Goal: Book appointment/travel/reservation

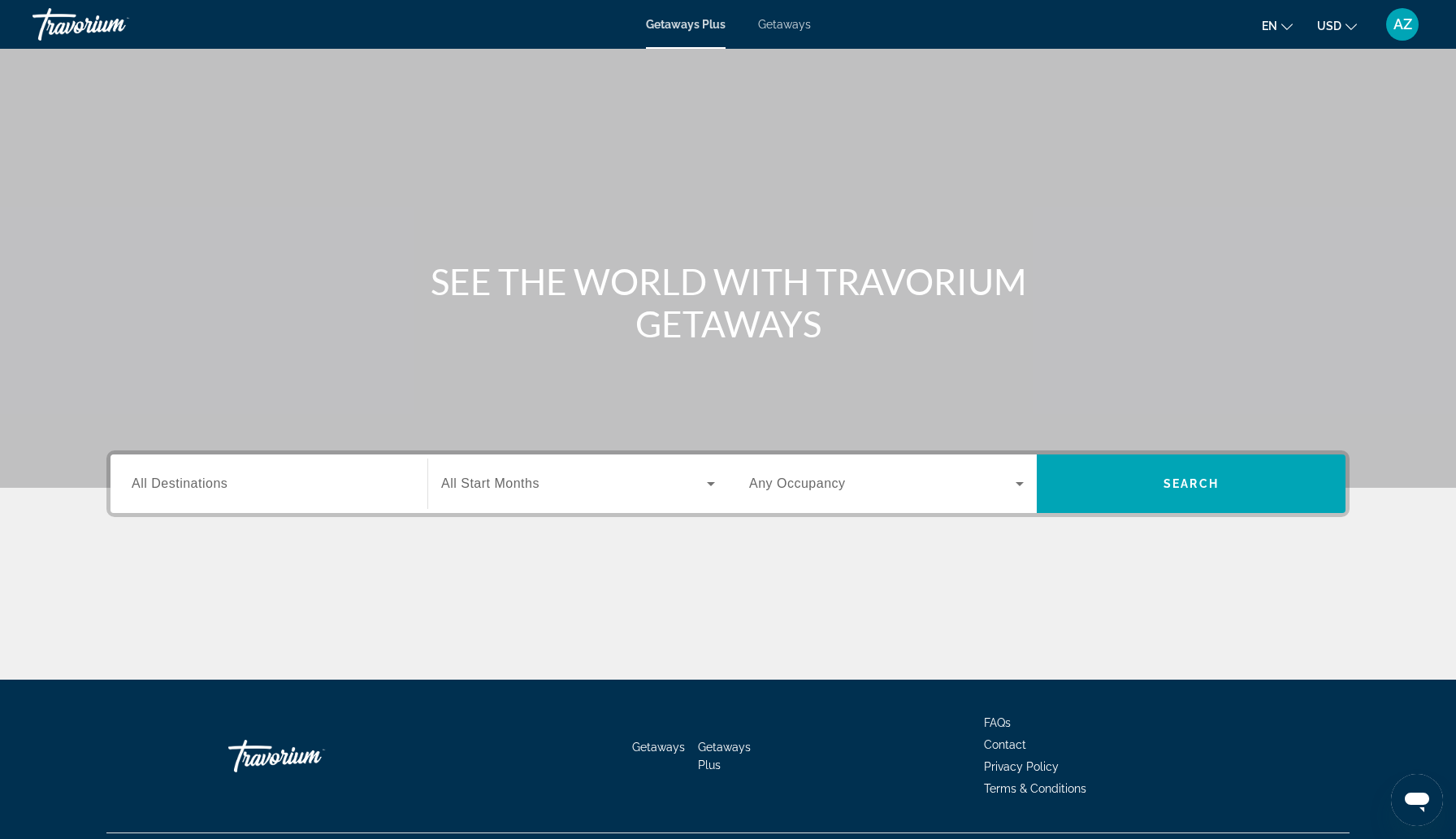
click at [791, 26] on span "Getaways" at bounding box center [785, 24] width 53 height 13
click at [681, 26] on span "Getaways Plus" at bounding box center [685, 24] width 79 height 13
click at [370, 483] on input "Destination All Destinations" at bounding box center [269, 484] width 275 height 20
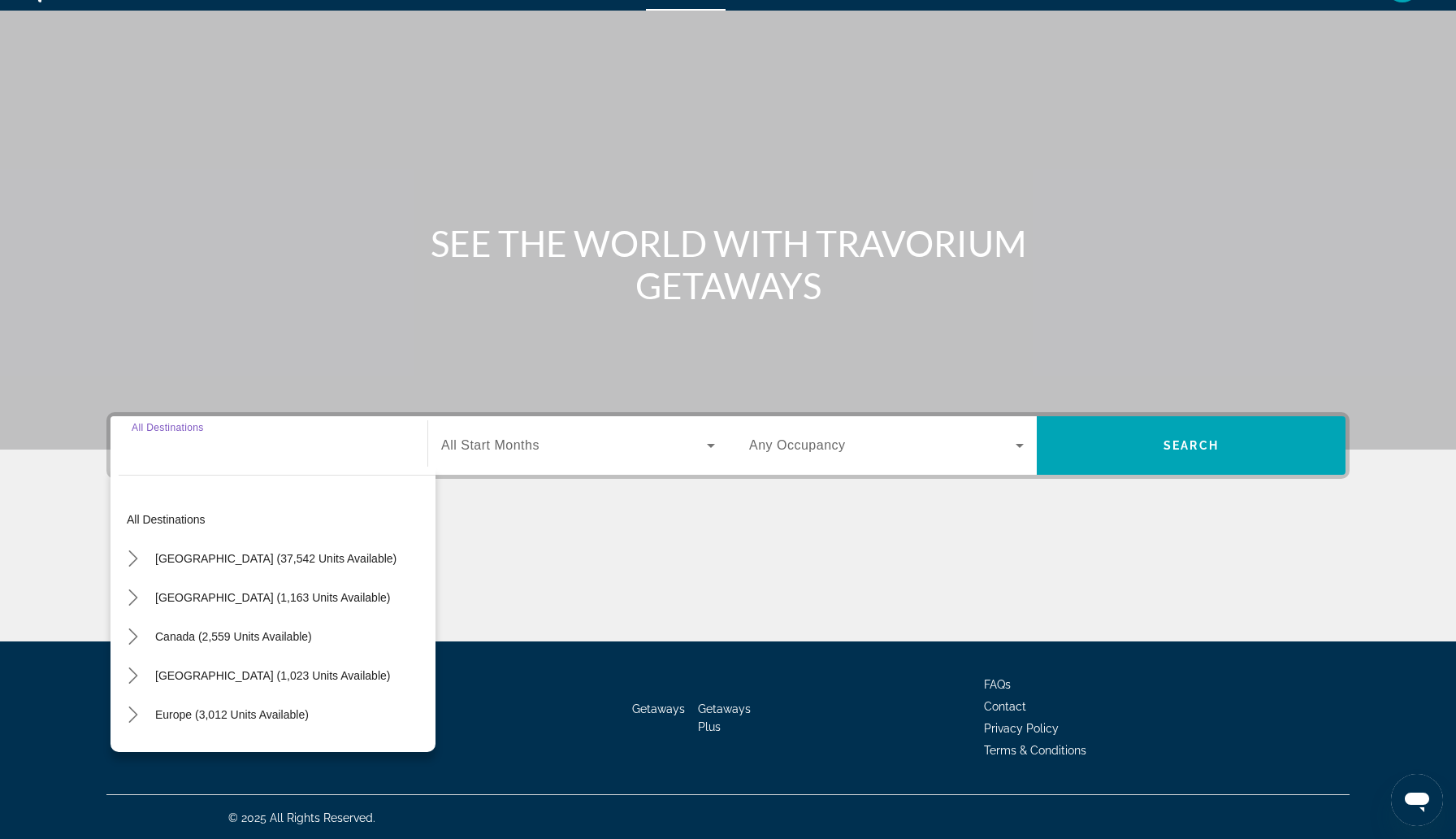
scroll to position [39, 0]
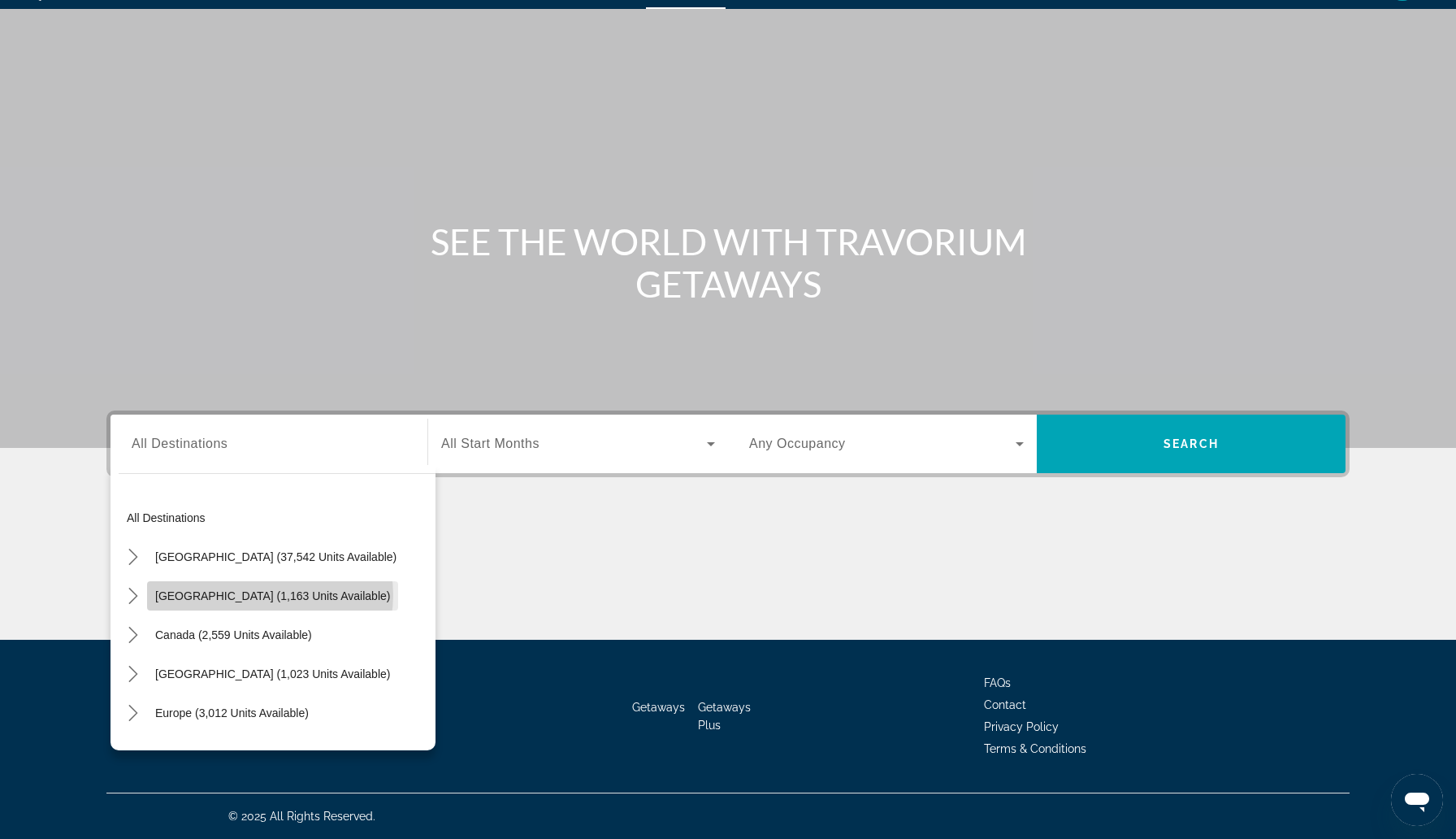
click at [270, 594] on span "[GEOGRAPHIC_DATA] (1,163 units available)" at bounding box center [272, 595] width 235 height 13
type input "**********"
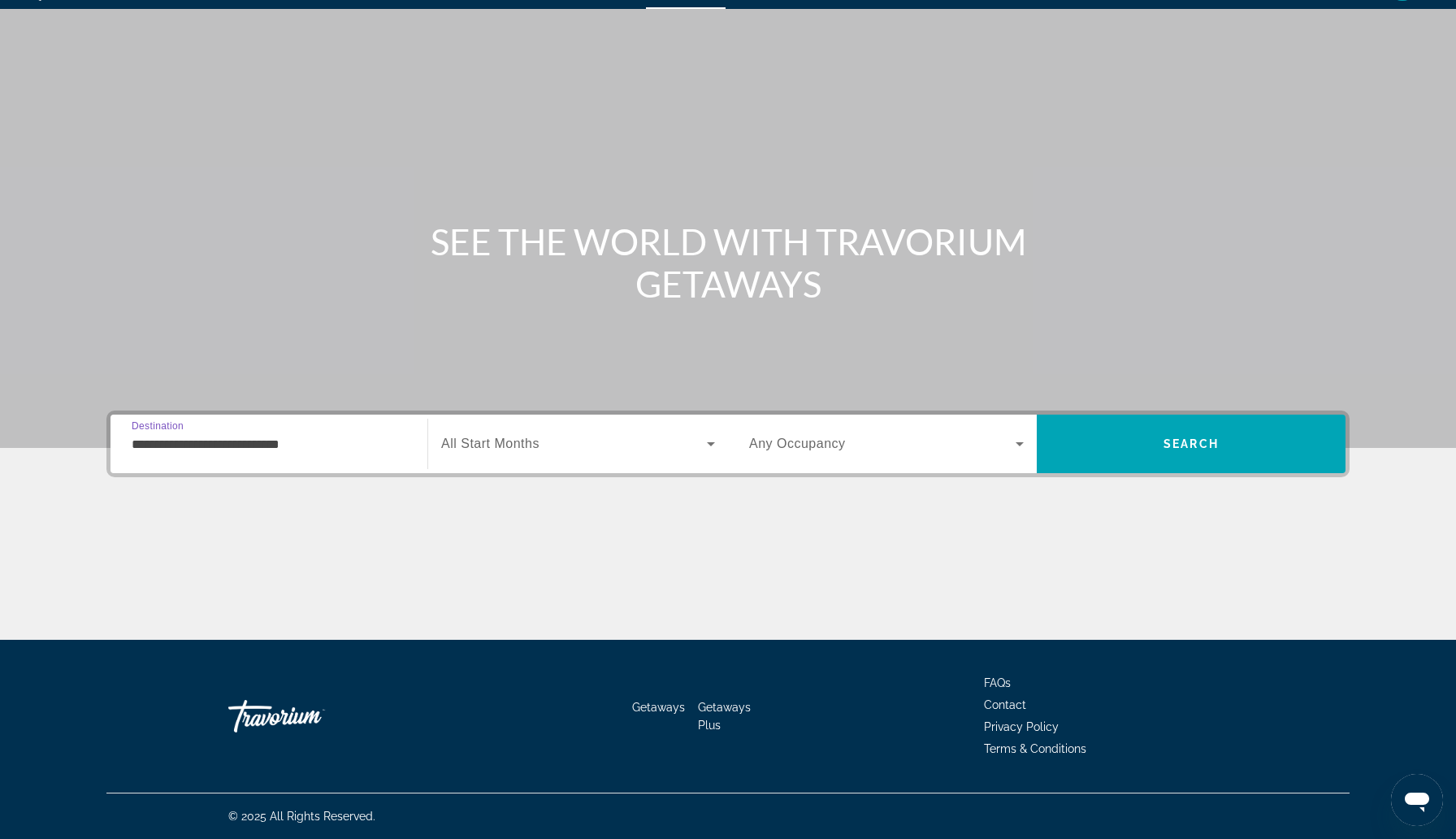
click at [715, 443] on icon "Search widget" at bounding box center [711, 444] width 20 height 20
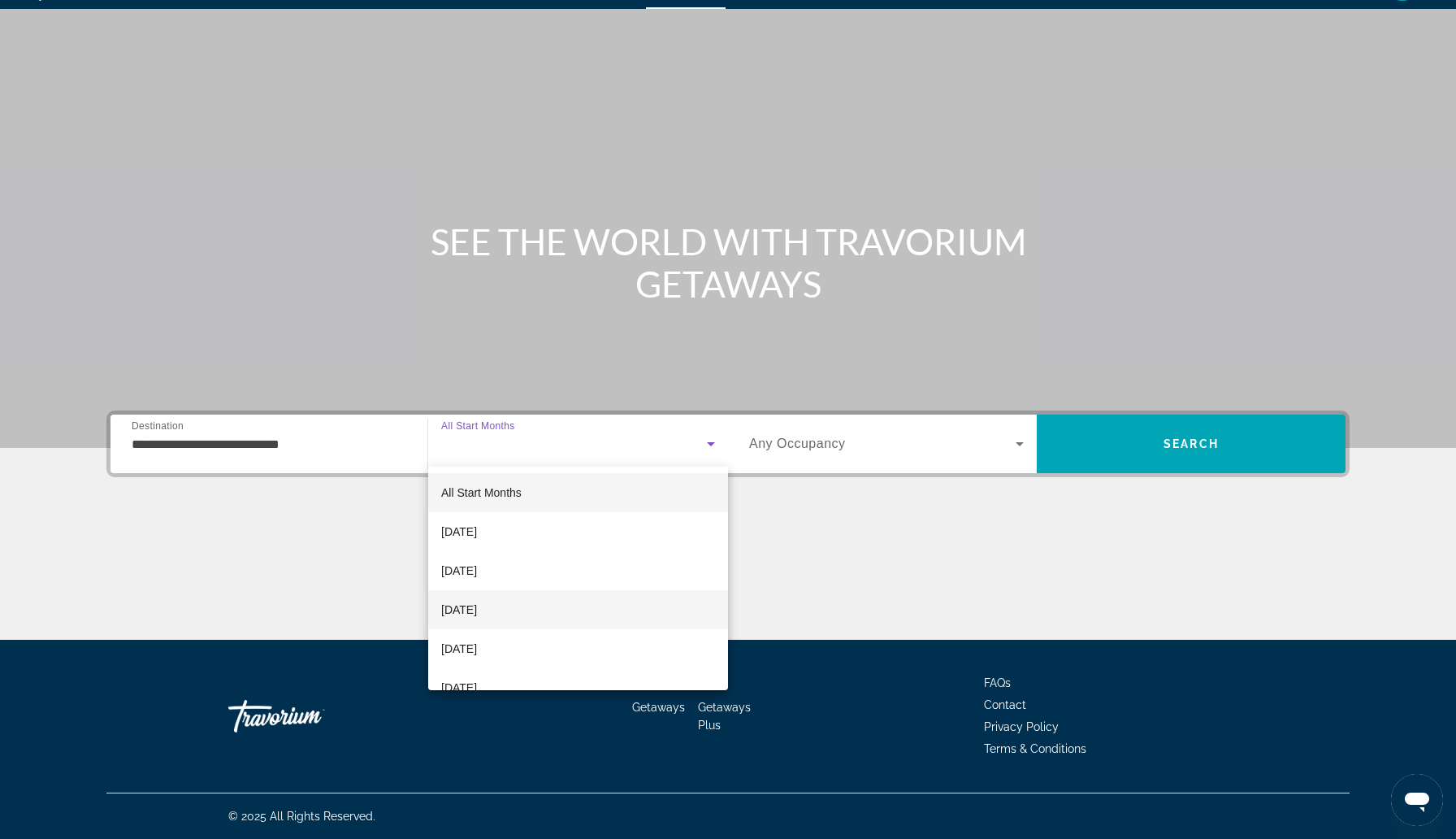
click at [477, 607] on span "[DATE]" at bounding box center [459, 609] width 35 height 20
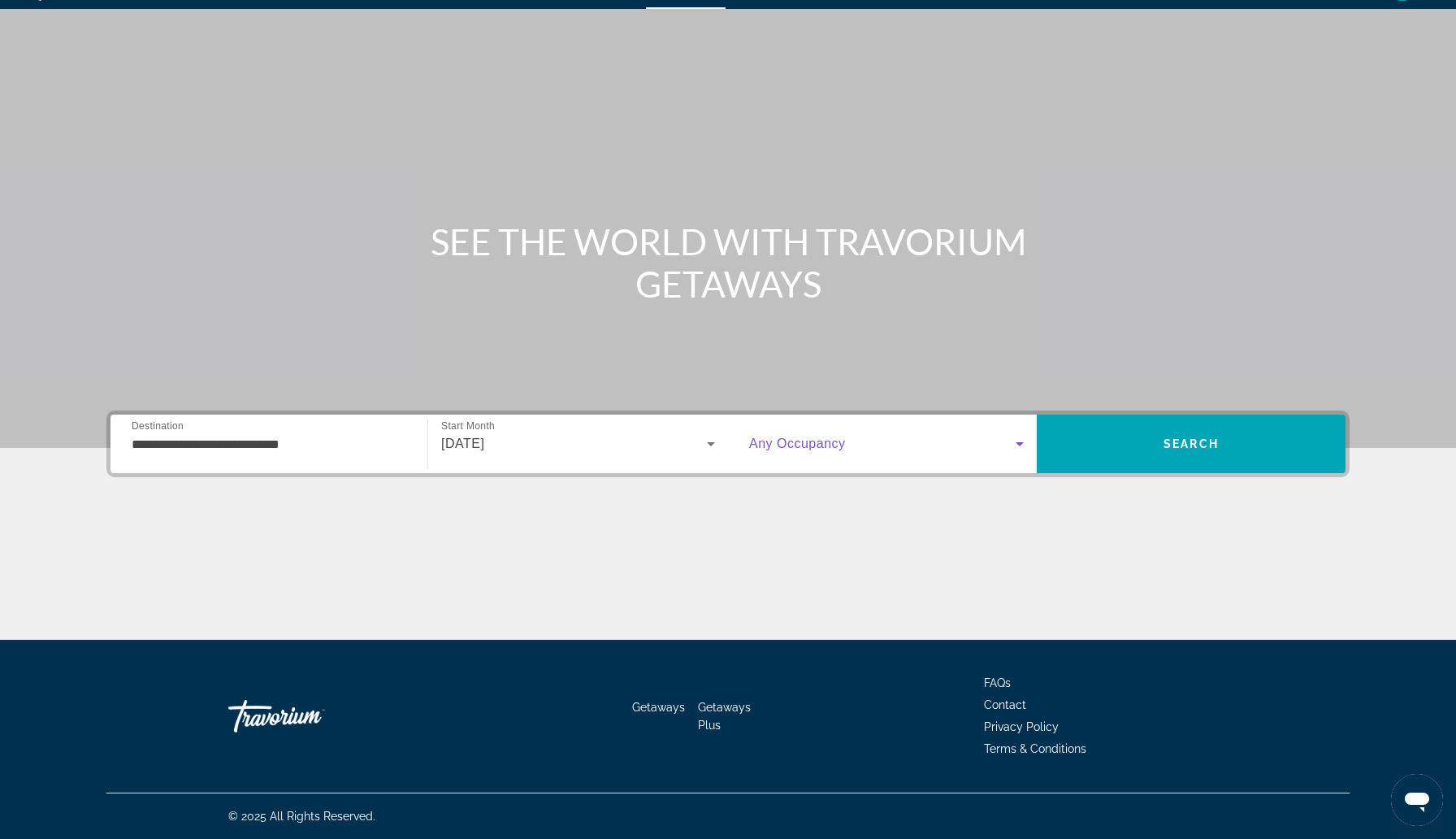
click at [1023, 446] on icon "Search widget" at bounding box center [1019, 444] width 20 height 20
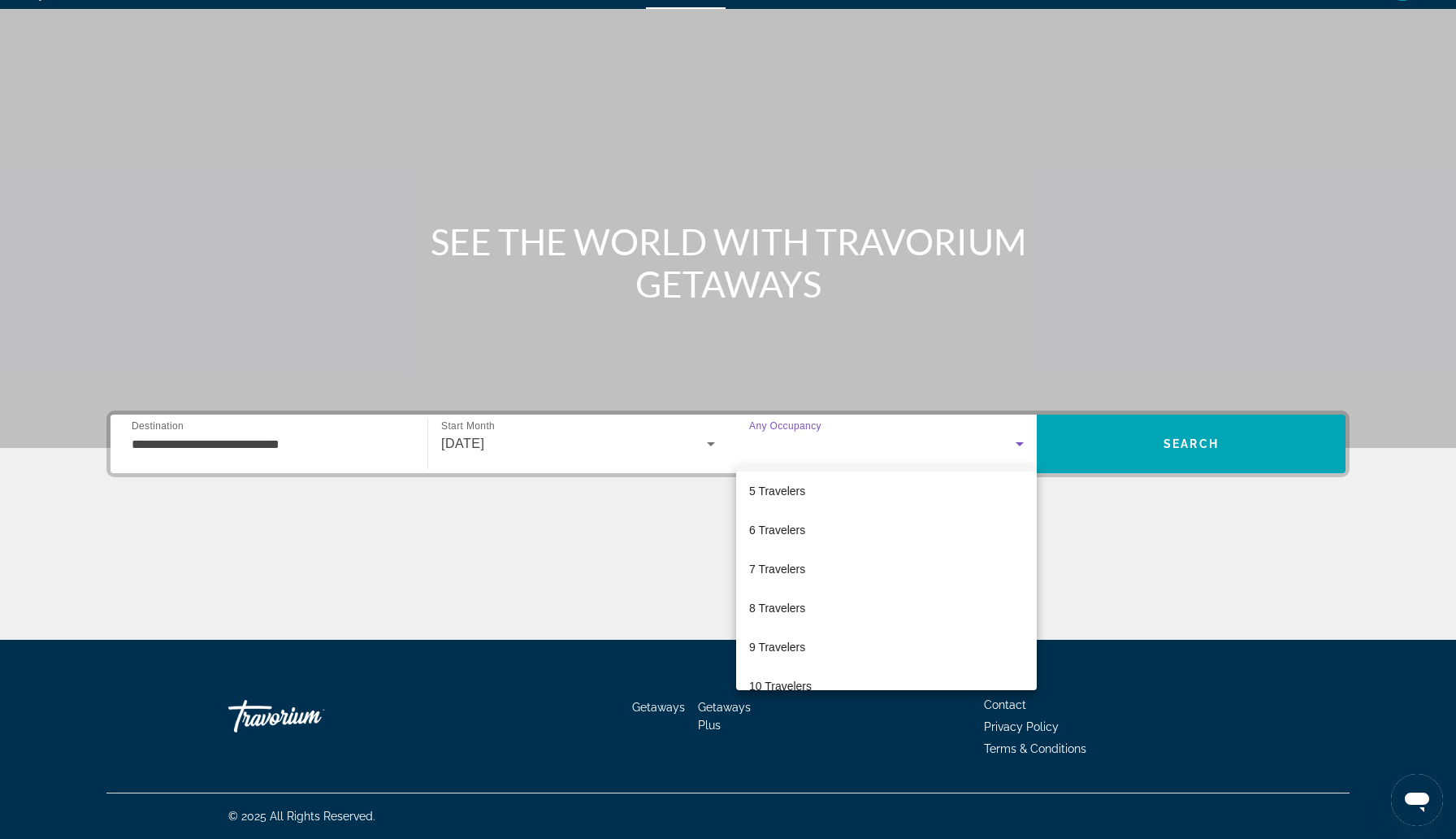
scroll to position [159, 0]
click at [774, 531] on span "6 Travelers" at bounding box center [777, 529] width 56 height 20
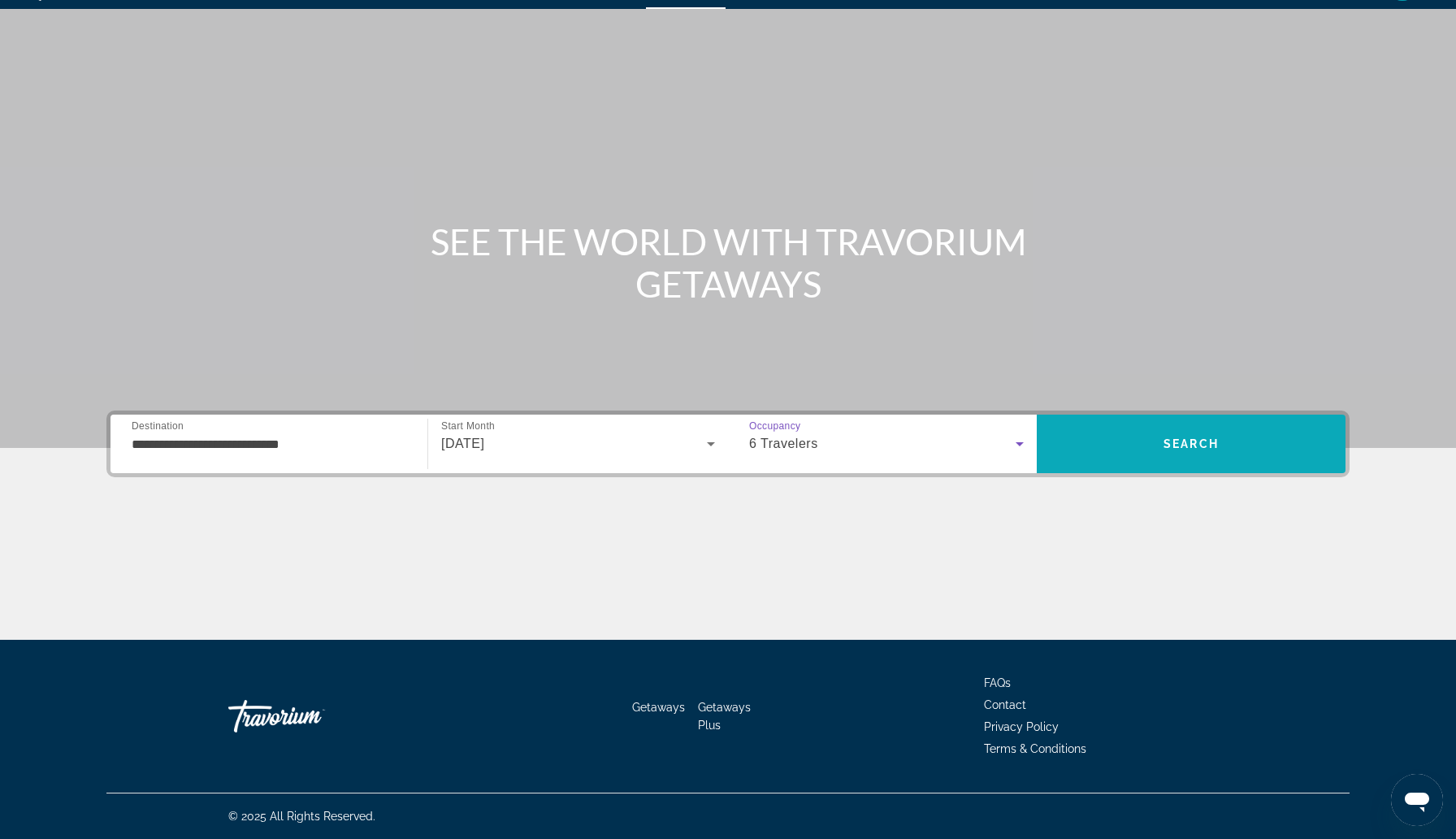
click at [1209, 444] on span "Search" at bounding box center [1191, 443] width 55 height 13
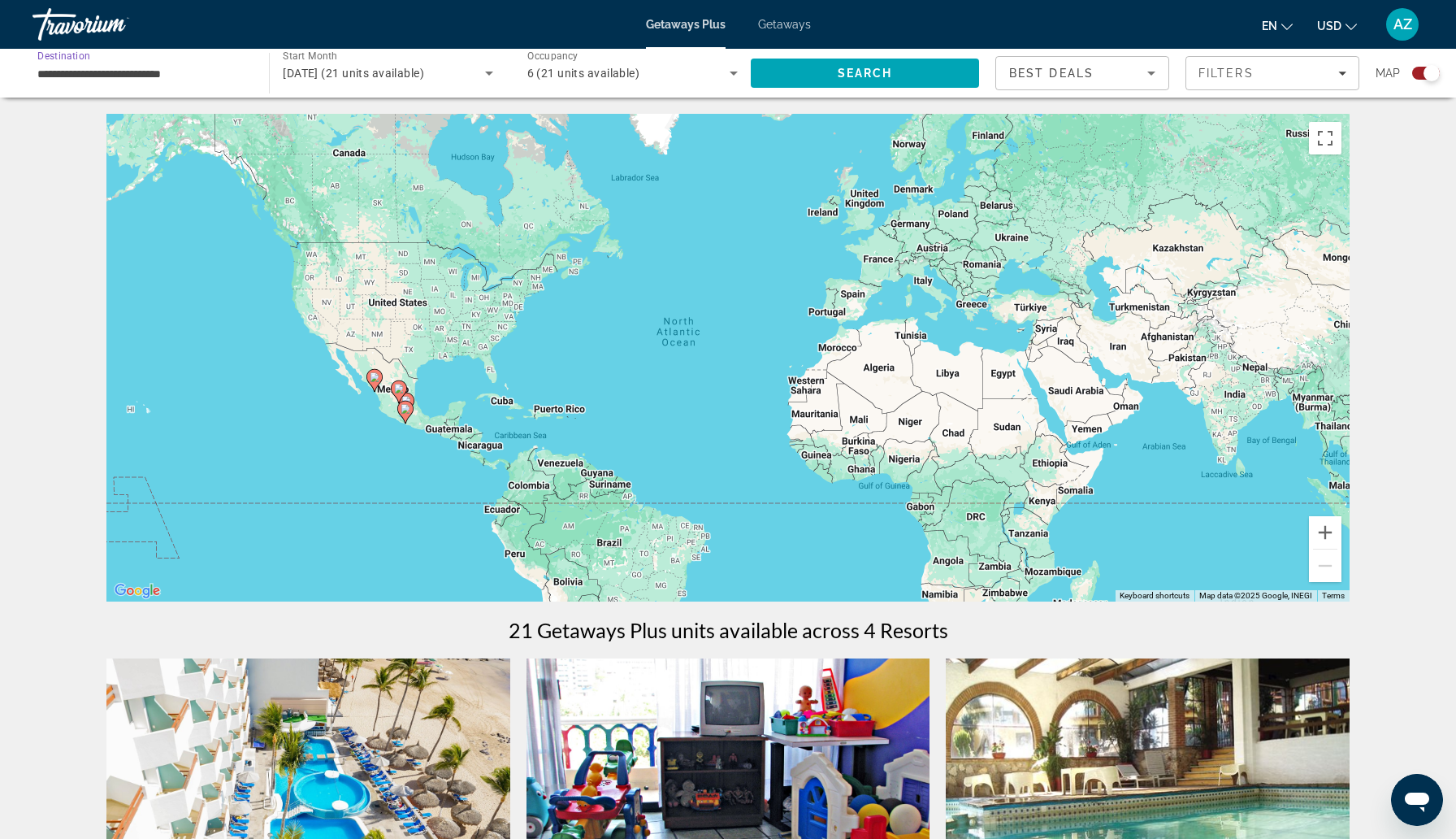
click at [233, 73] on input "**********" at bounding box center [142, 74] width 210 height 20
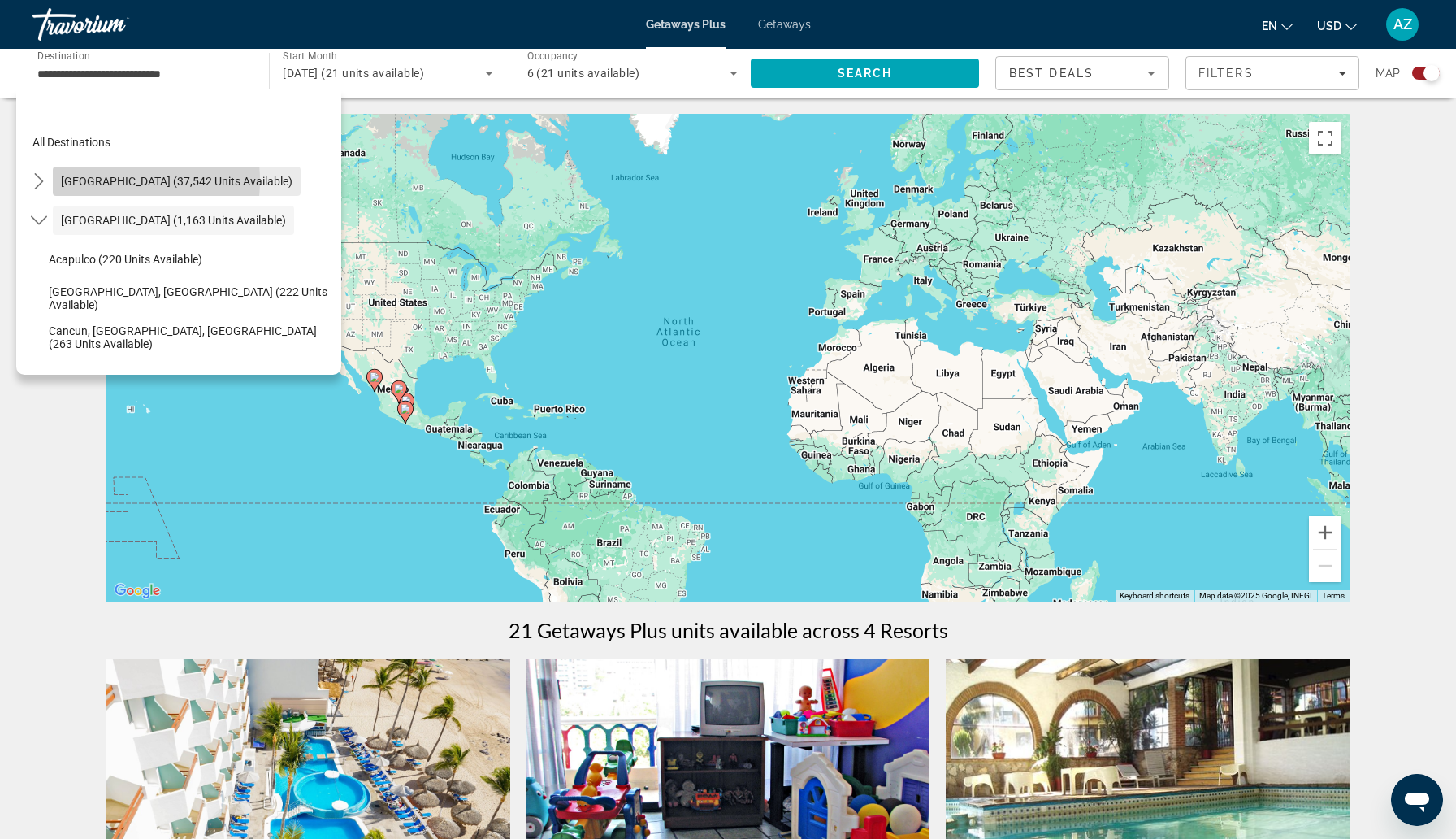
click at [105, 180] on span "[GEOGRAPHIC_DATA] (37,542 units available)" at bounding box center [176, 180] width 232 height 13
type input "**********"
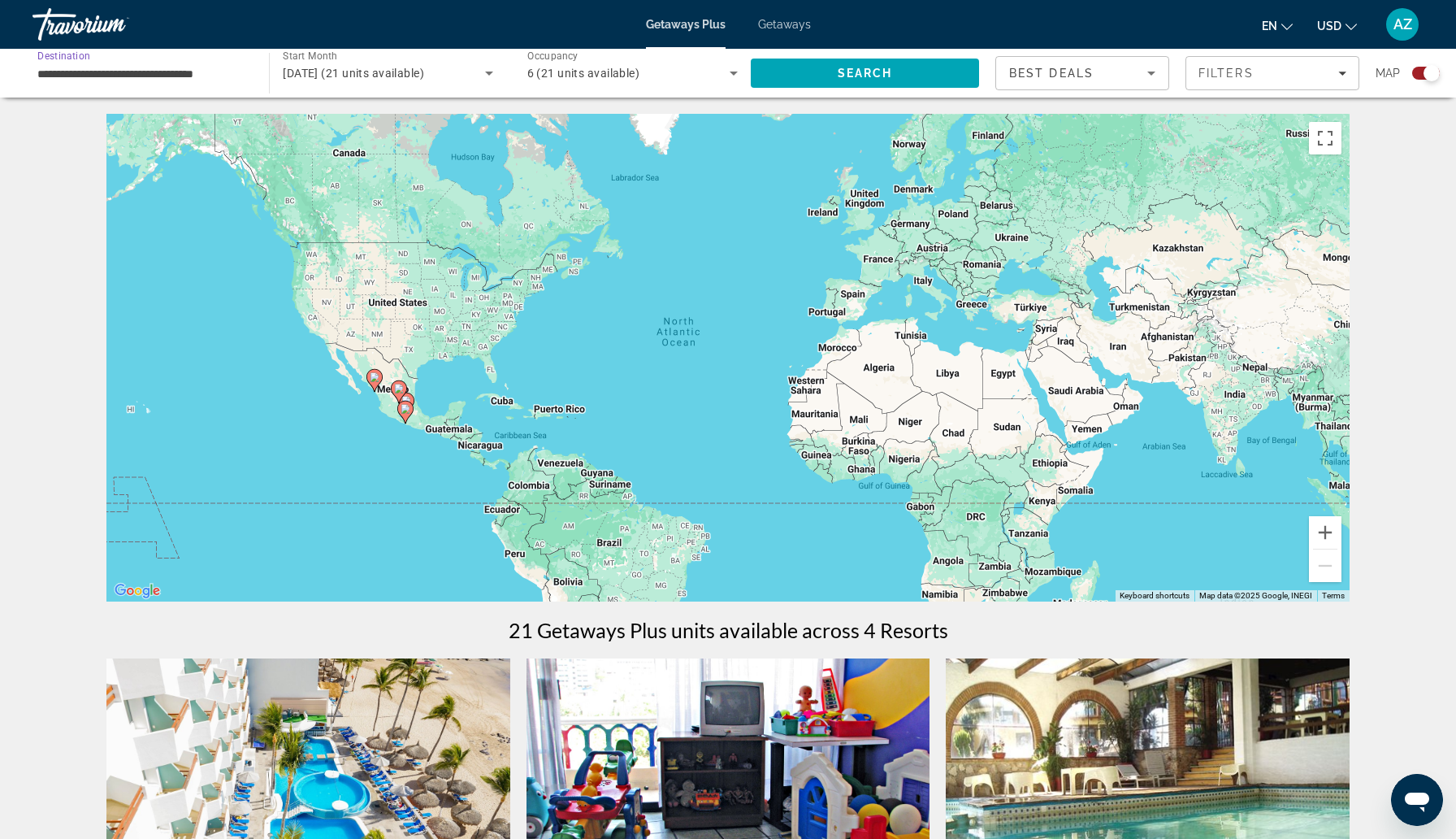
click at [781, 28] on span "Getaways" at bounding box center [785, 24] width 53 height 13
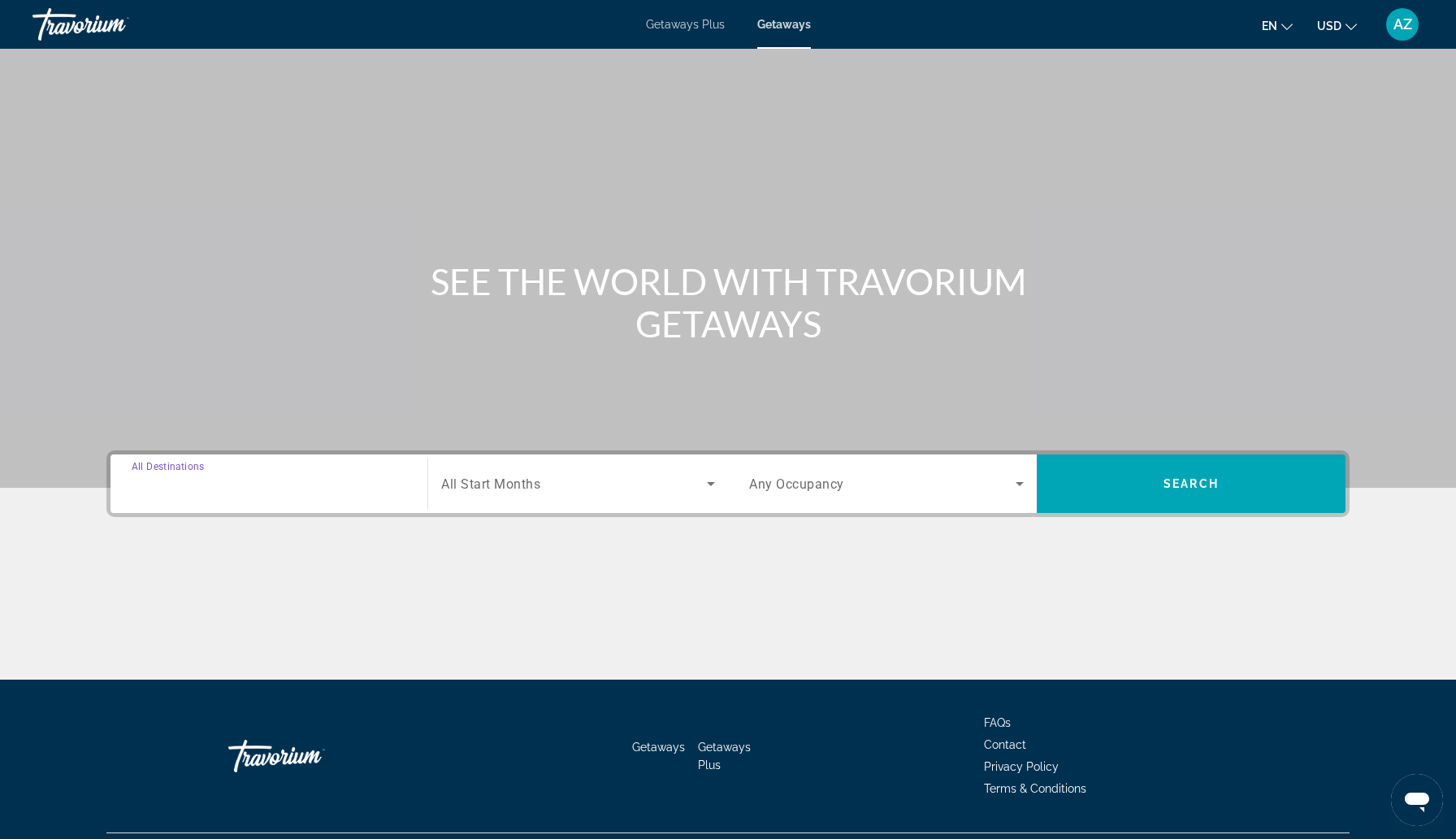
click at [264, 483] on input "Destination All Destinations" at bounding box center [269, 484] width 275 height 20
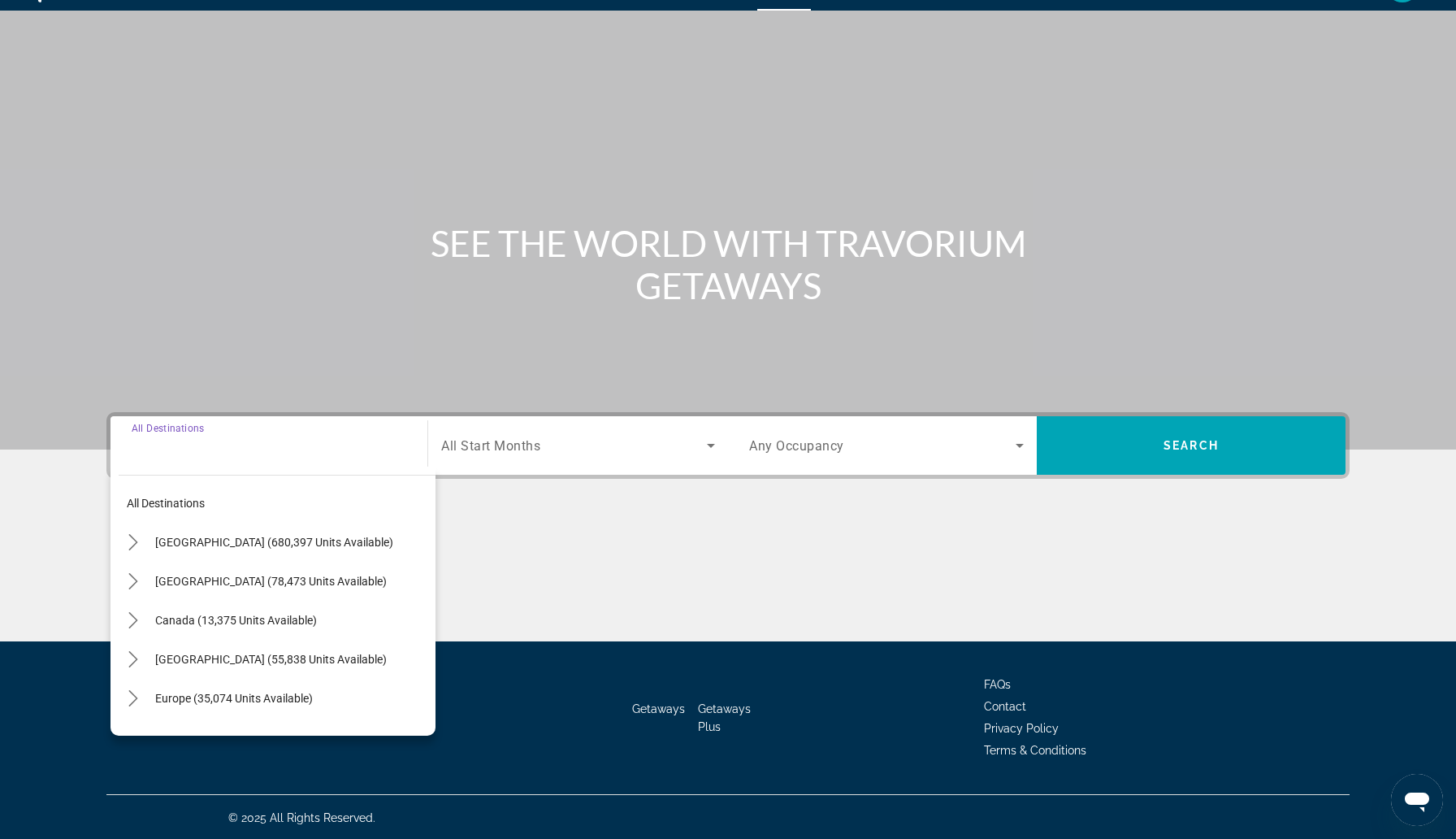
scroll to position [39, 0]
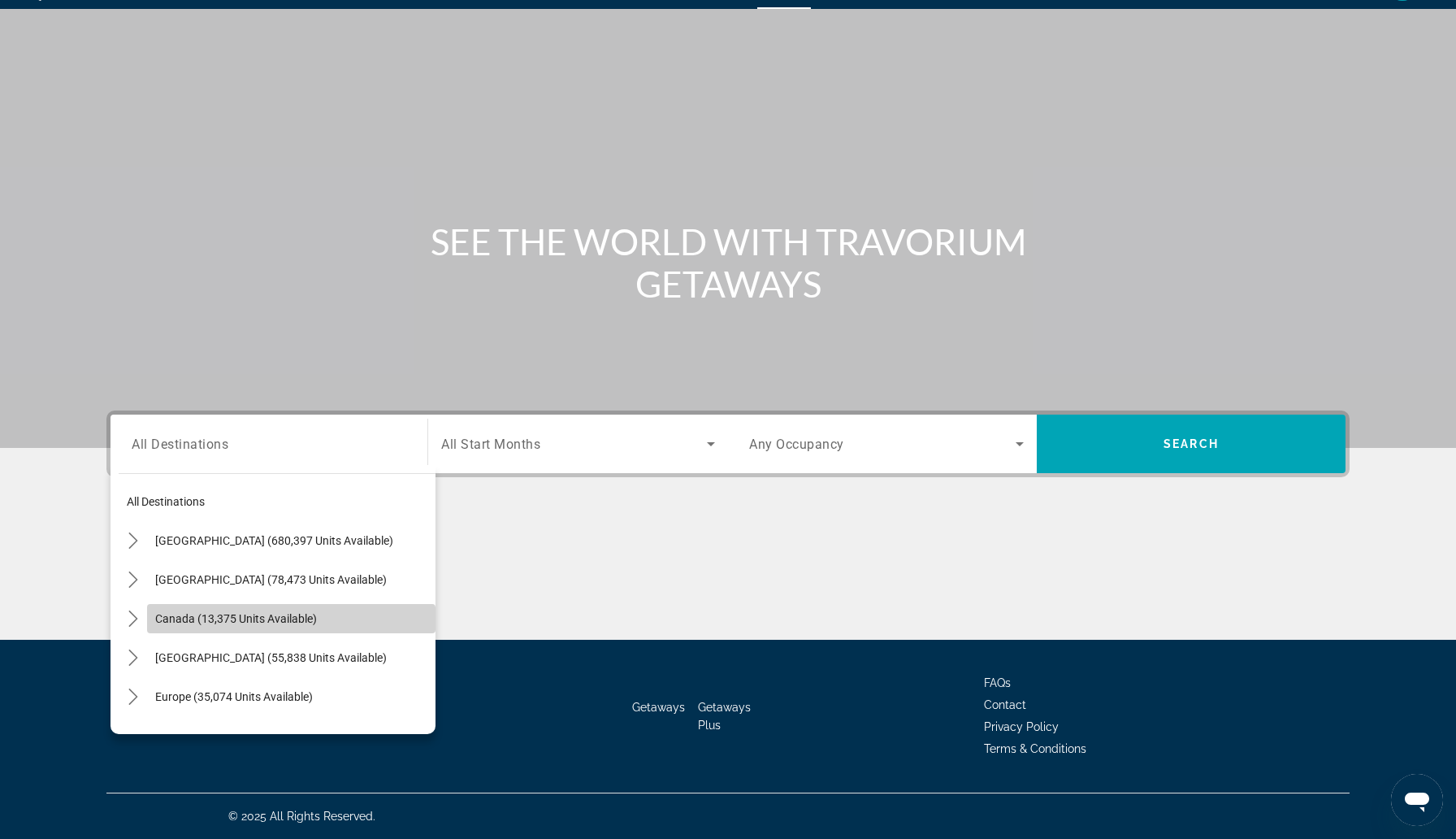
click at [227, 626] on span "Select destination: Canada (13,375 units available)" at bounding box center [291, 618] width 289 height 39
type input "**********"
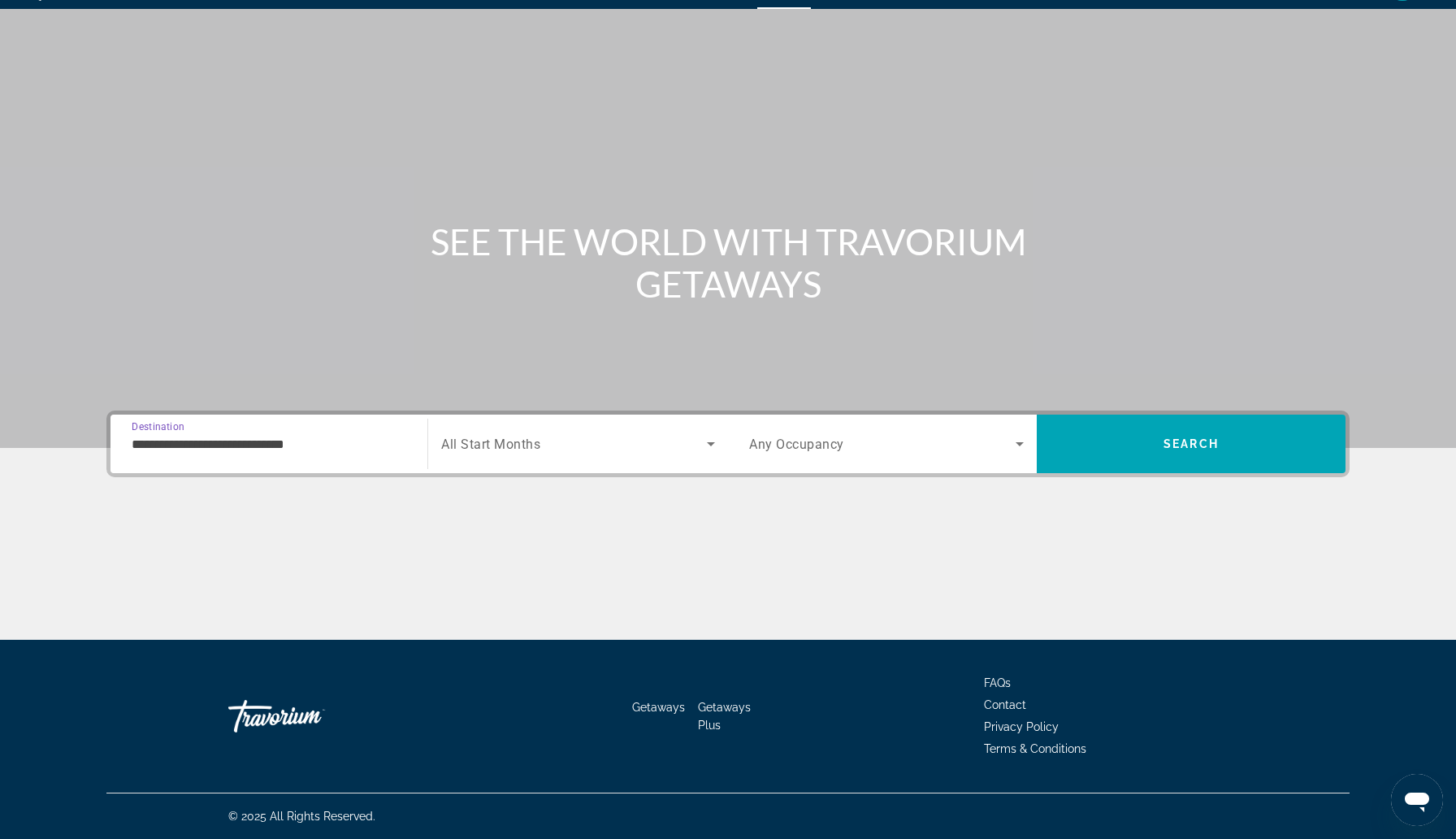
click at [716, 443] on icon "Search widget" at bounding box center [711, 444] width 20 height 20
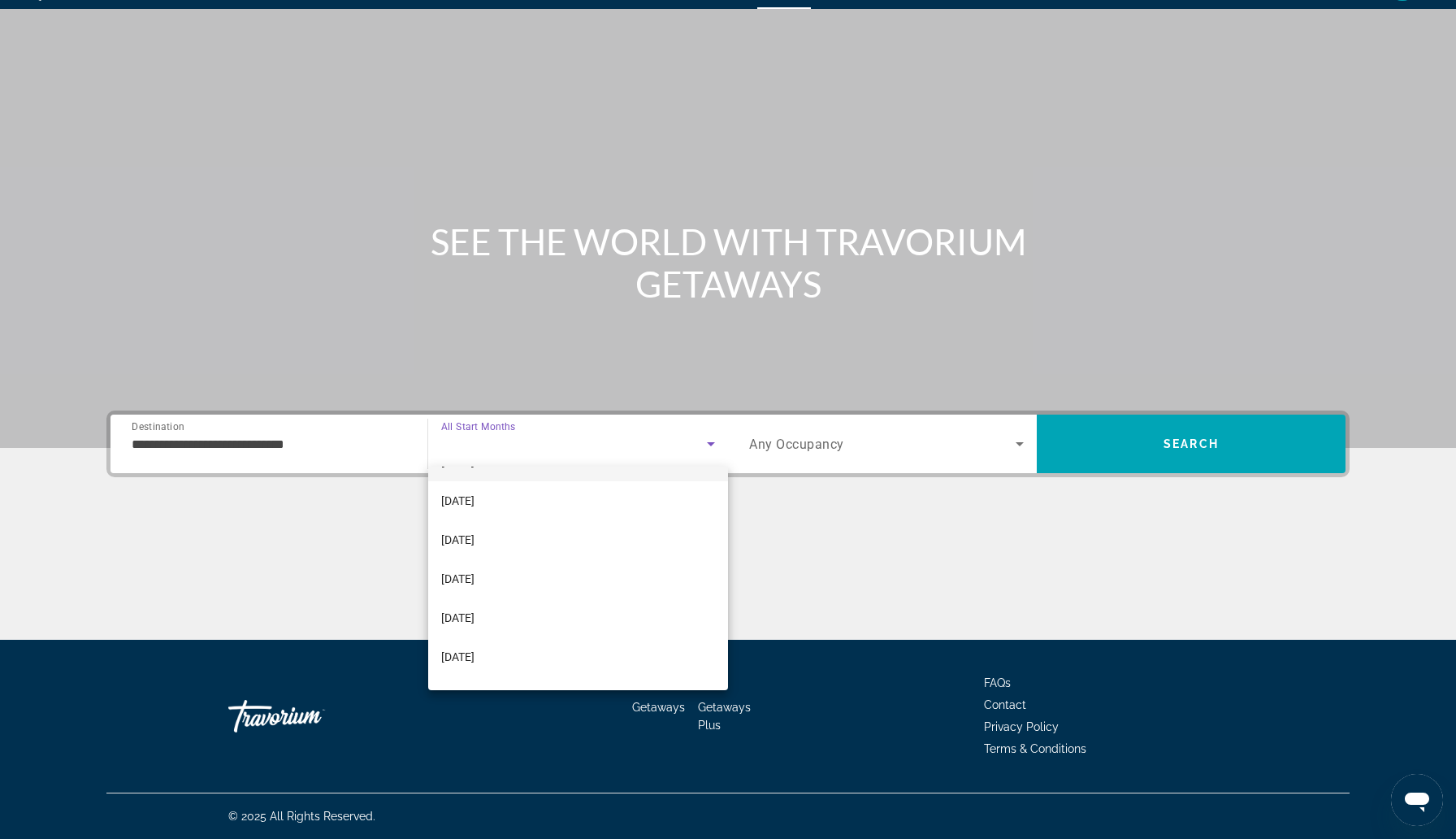
scroll to position [150, 0]
click at [464, 576] on span "[DATE]" at bounding box center [458, 576] width 34 height 20
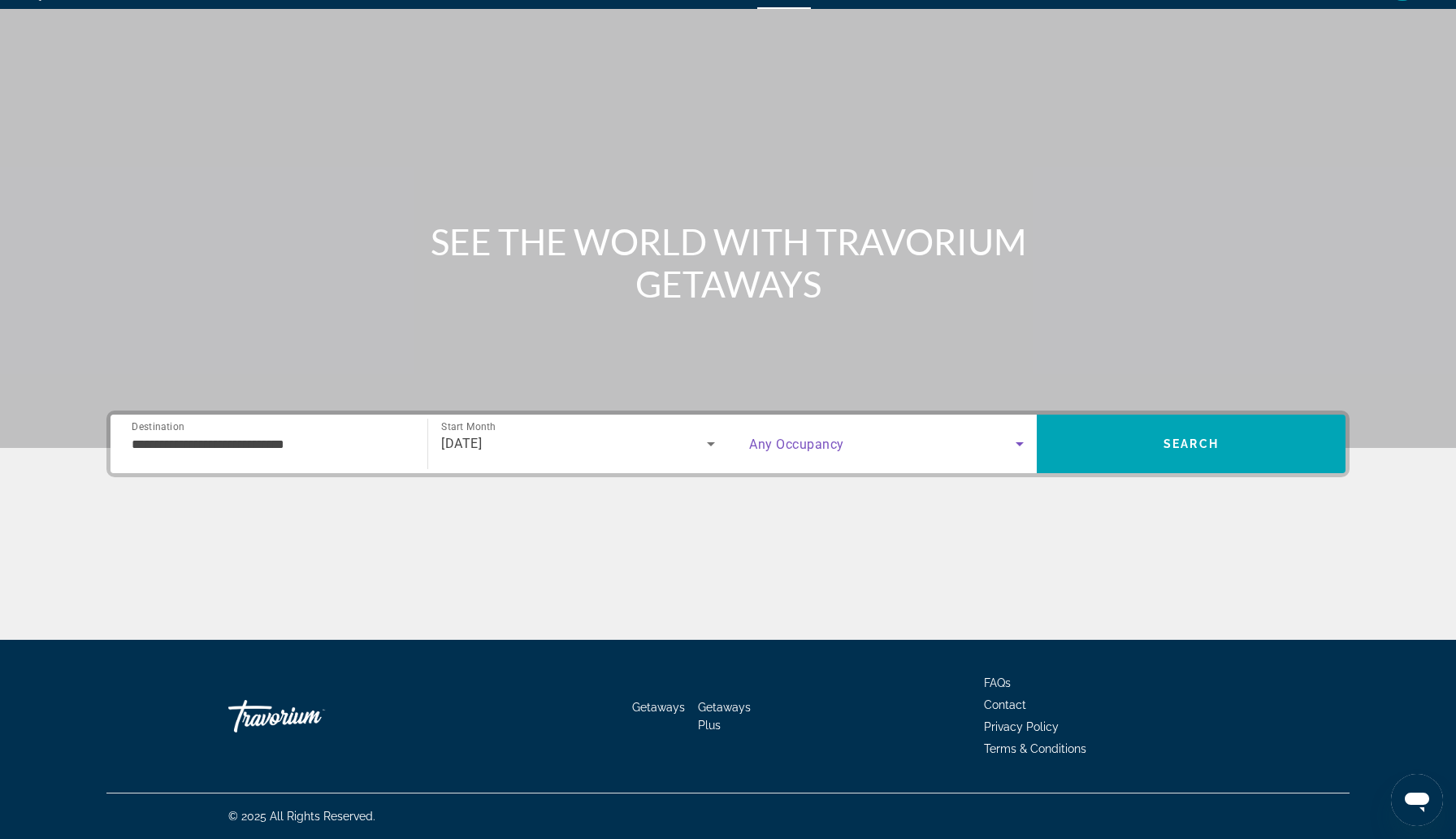
click at [1018, 443] on icon "Search widget" at bounding box center [1019, 444] width 8 height 4
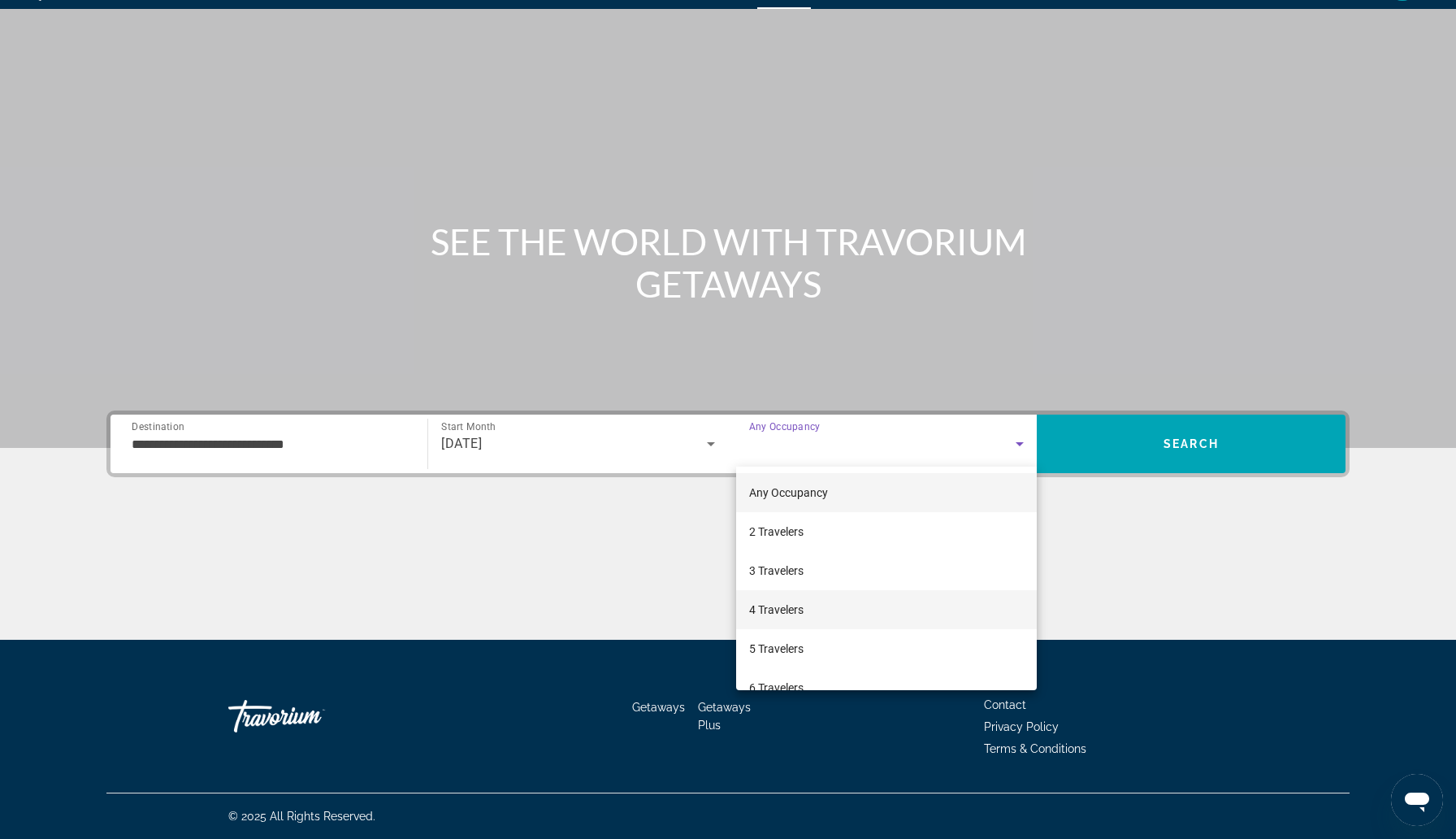
click at [780, 609] on span "4 Travelers" at bounding box center [776, 609] width 54 height 20
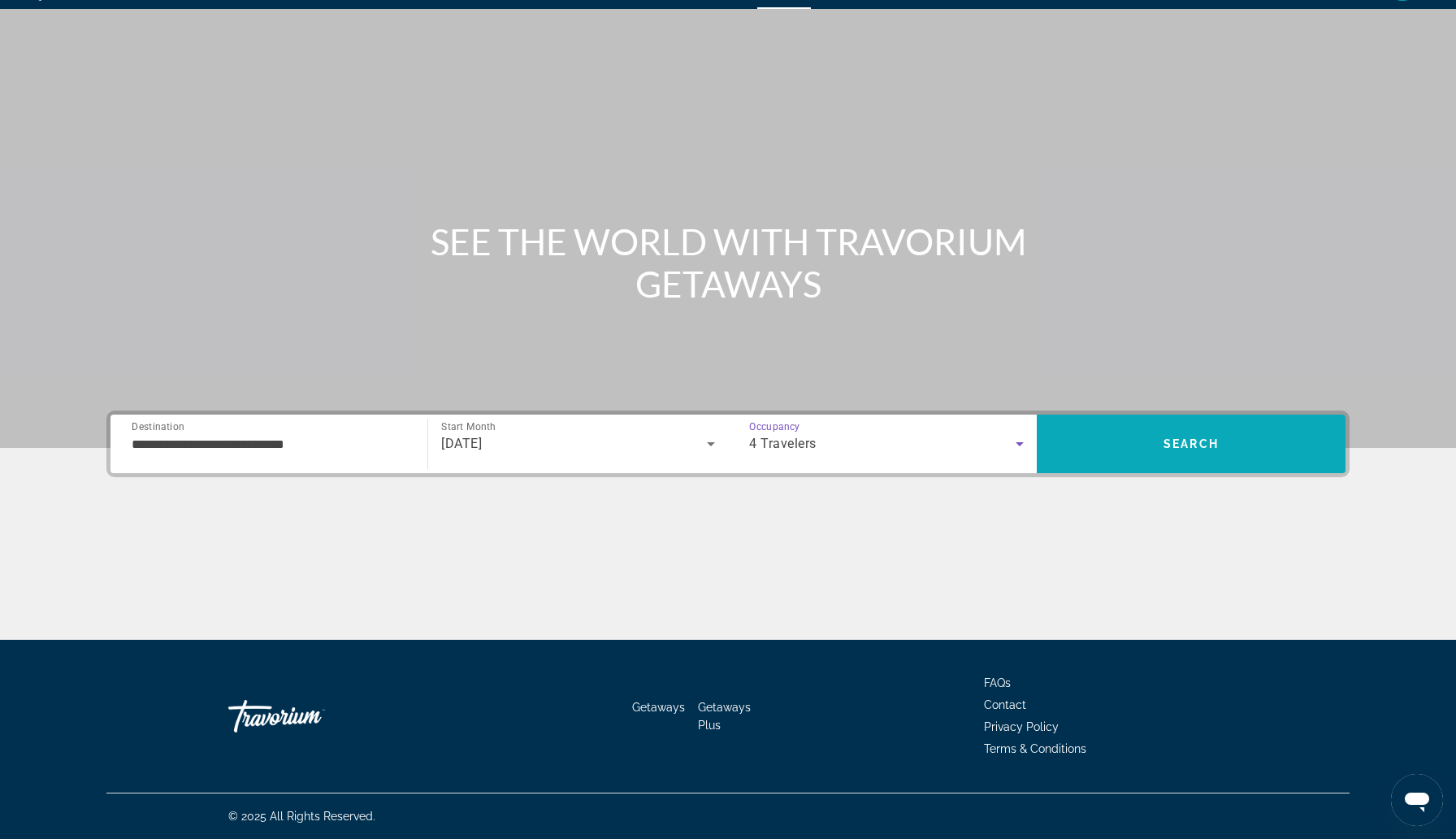
click at [1201, 430] on span "Search" at bounding box center [1191, 444] width 309 height 39
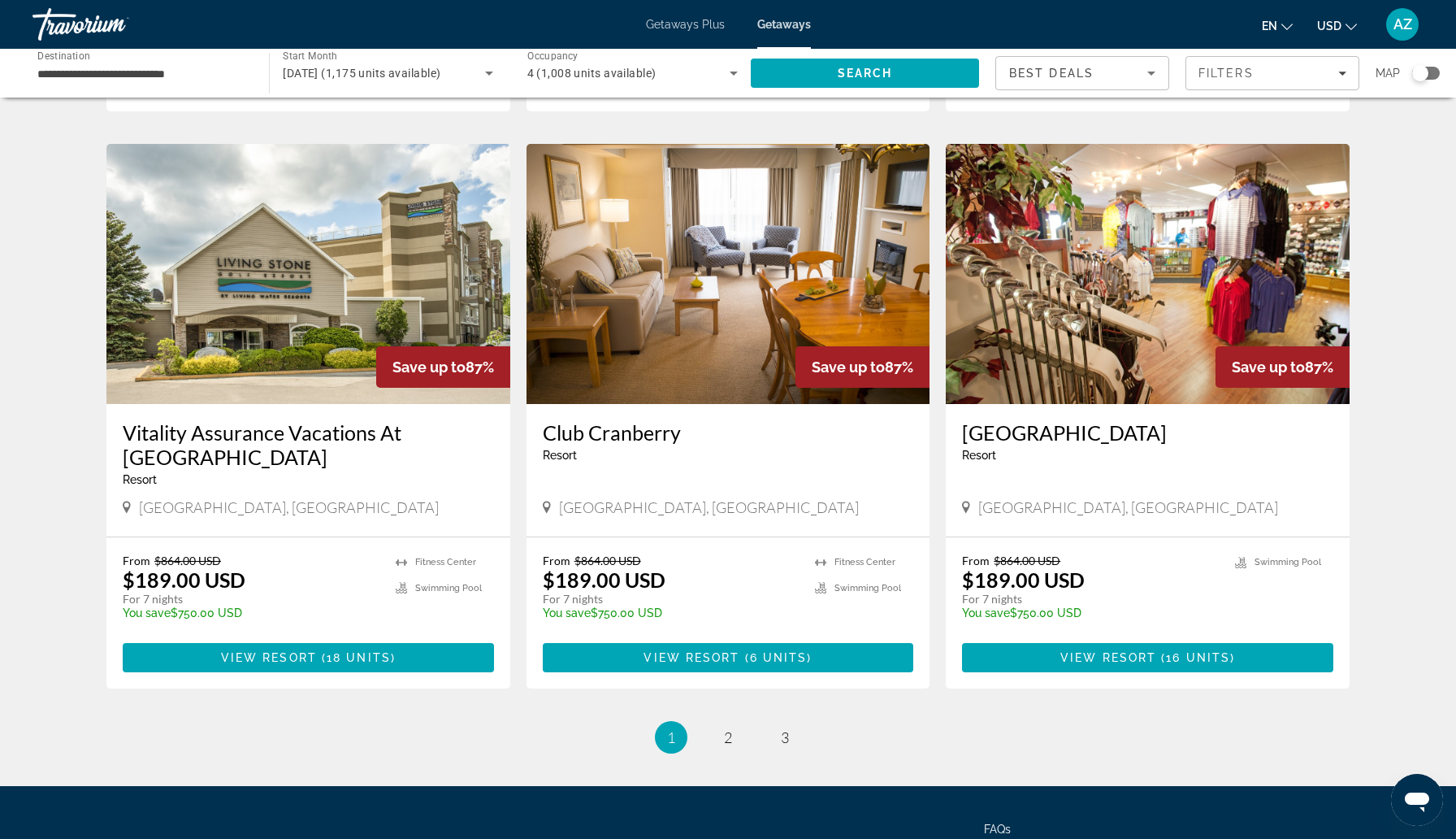
scroll to position [1814, 0]
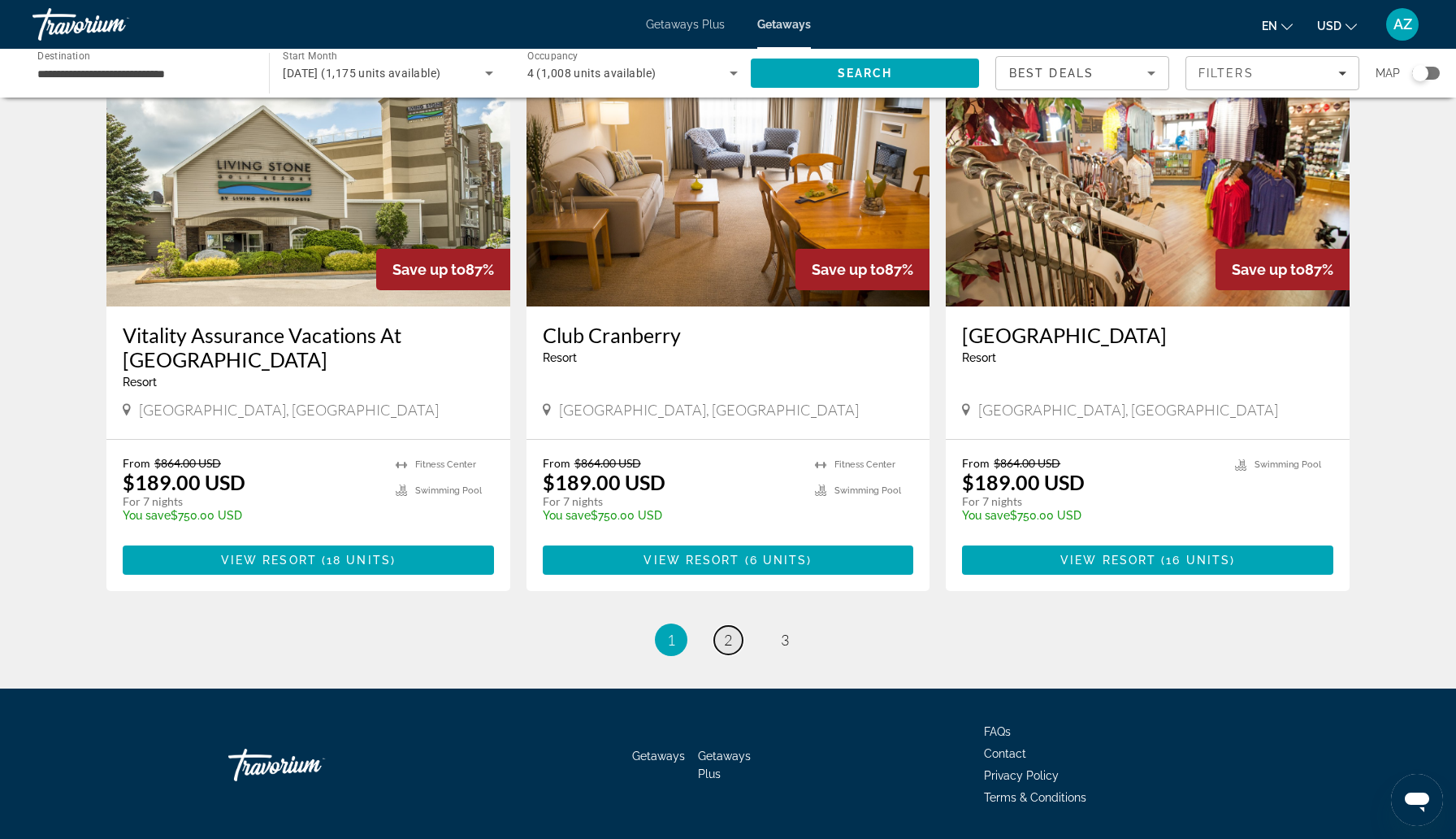
click at [723, 626] on link "page 2" at bounding box center [728, 640] width 29 height 29
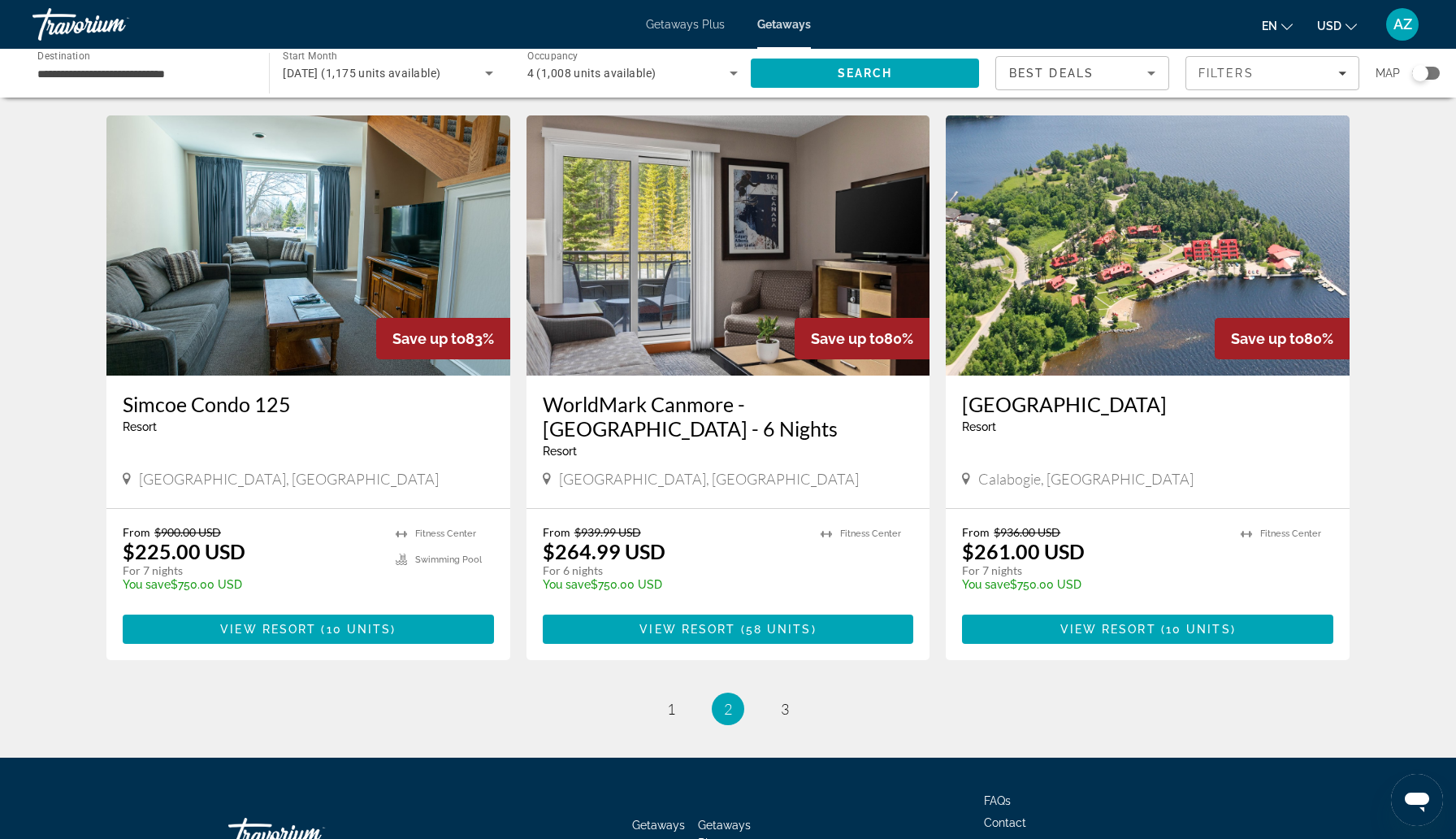
scroll to position [1790, 0]
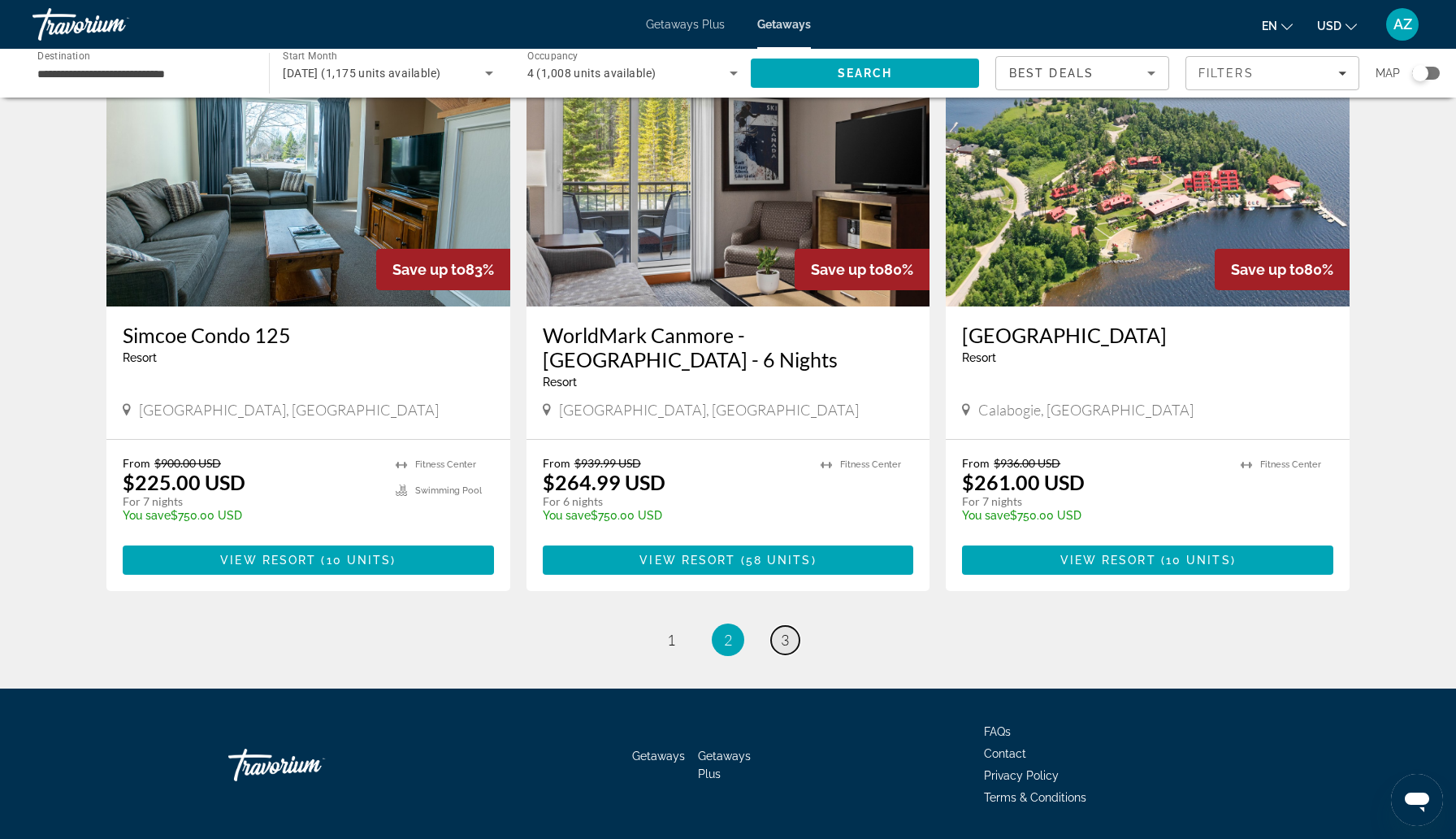
click at [784, 631] on span "3" at bounding box center [785, 640] width 8 height 18
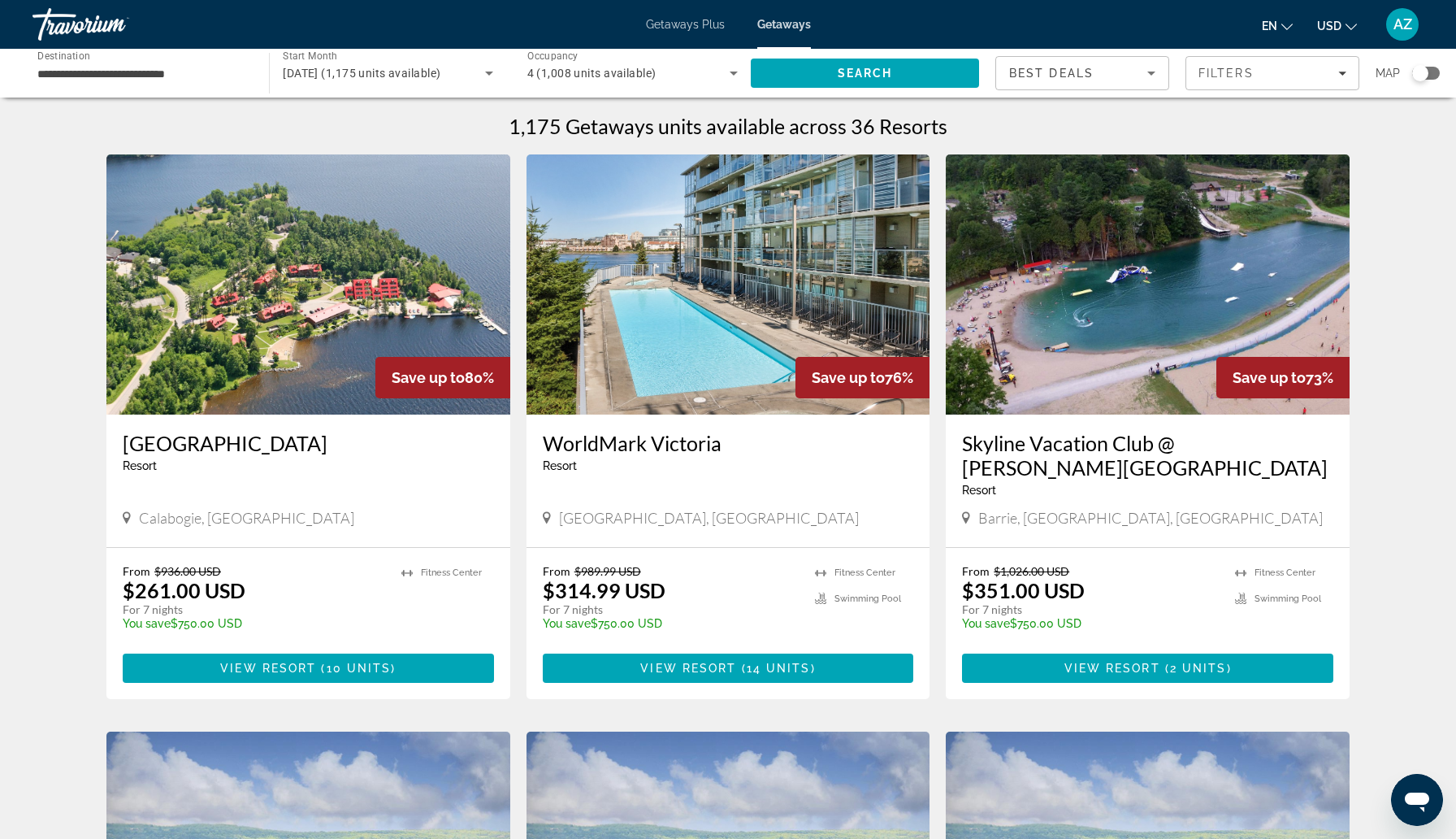
click at [225, 68] on input "**********" at bounding box center [142, 74] width 210 height 20
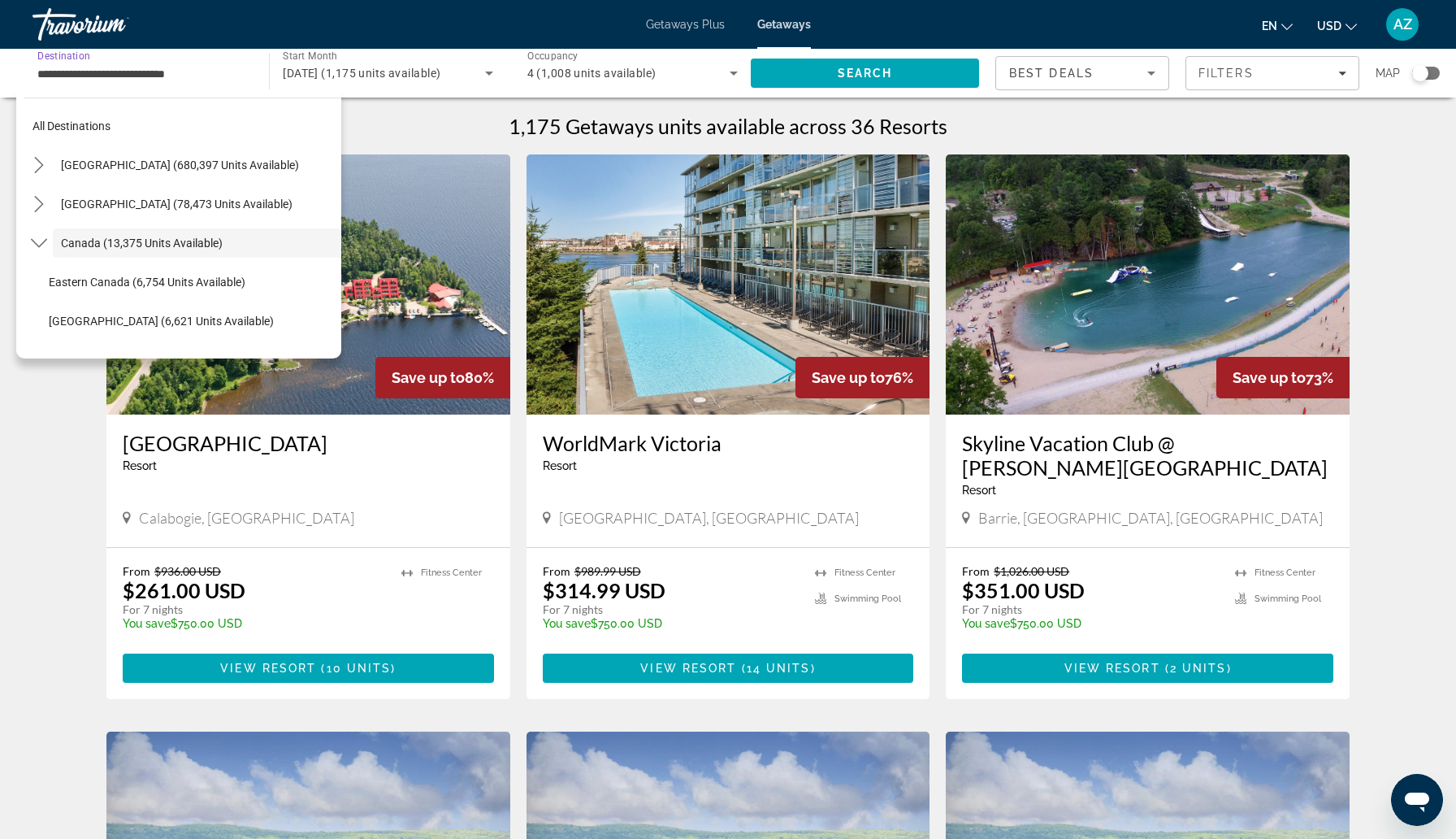
scroll to position [19, 0]
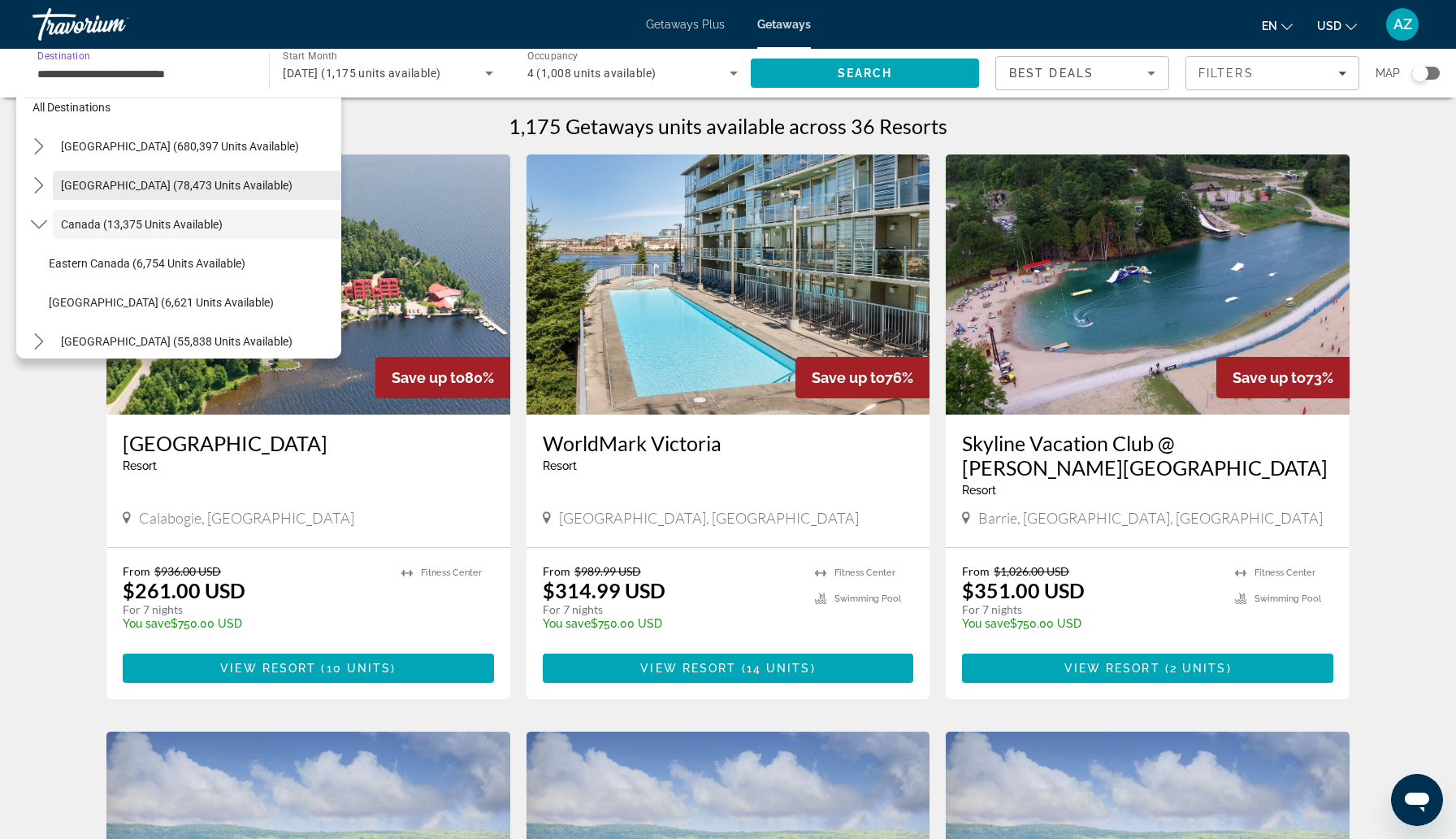
click at [135, 183] on span "[GEOGRAPHIC_DATA] (78,473 units available)" at bounding box center [176, 184] width 232 height 13
type input "**********"
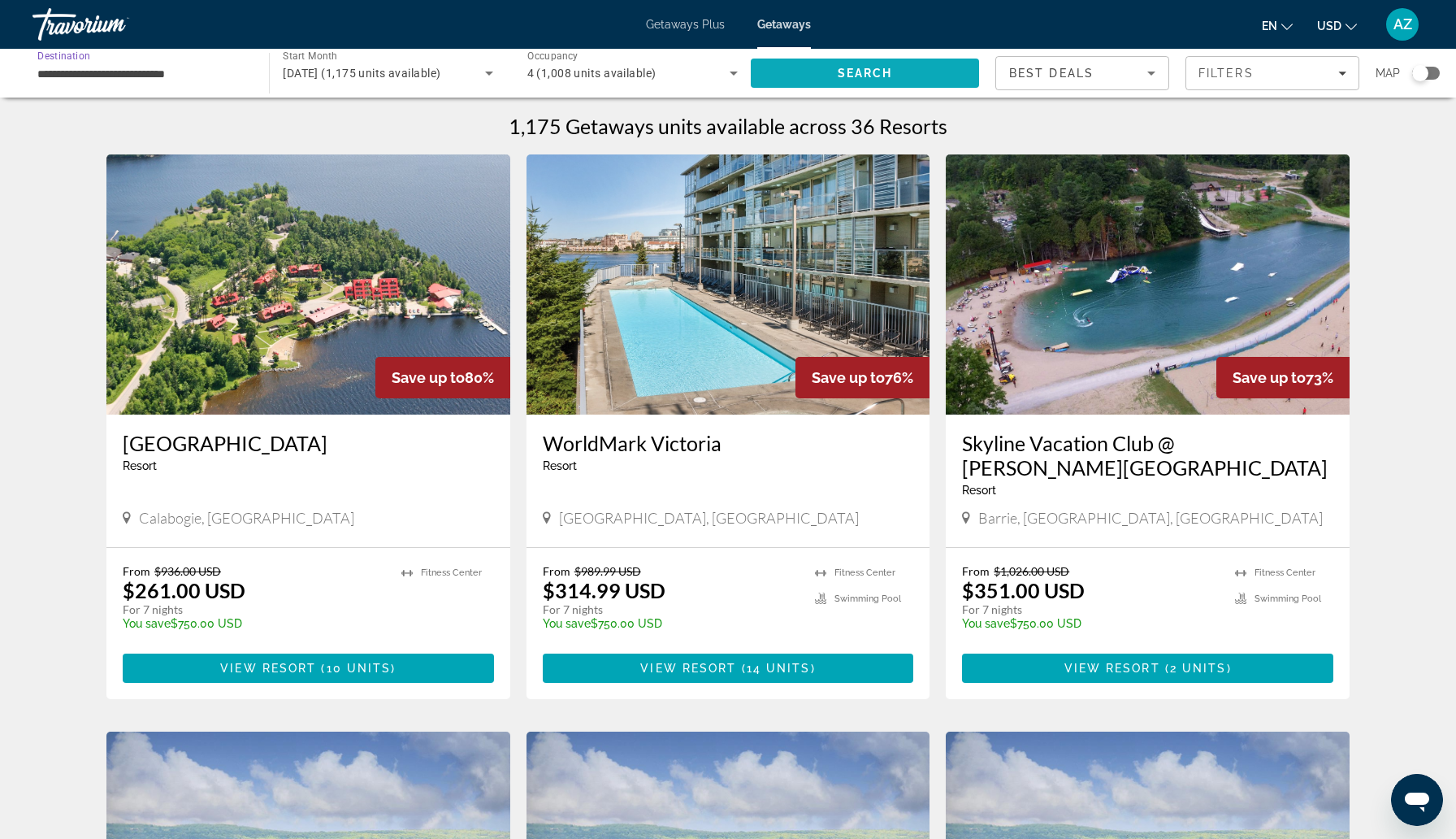
click at [855, 75] on span "Search" at bounding box center [866, 73] width 55 height 13
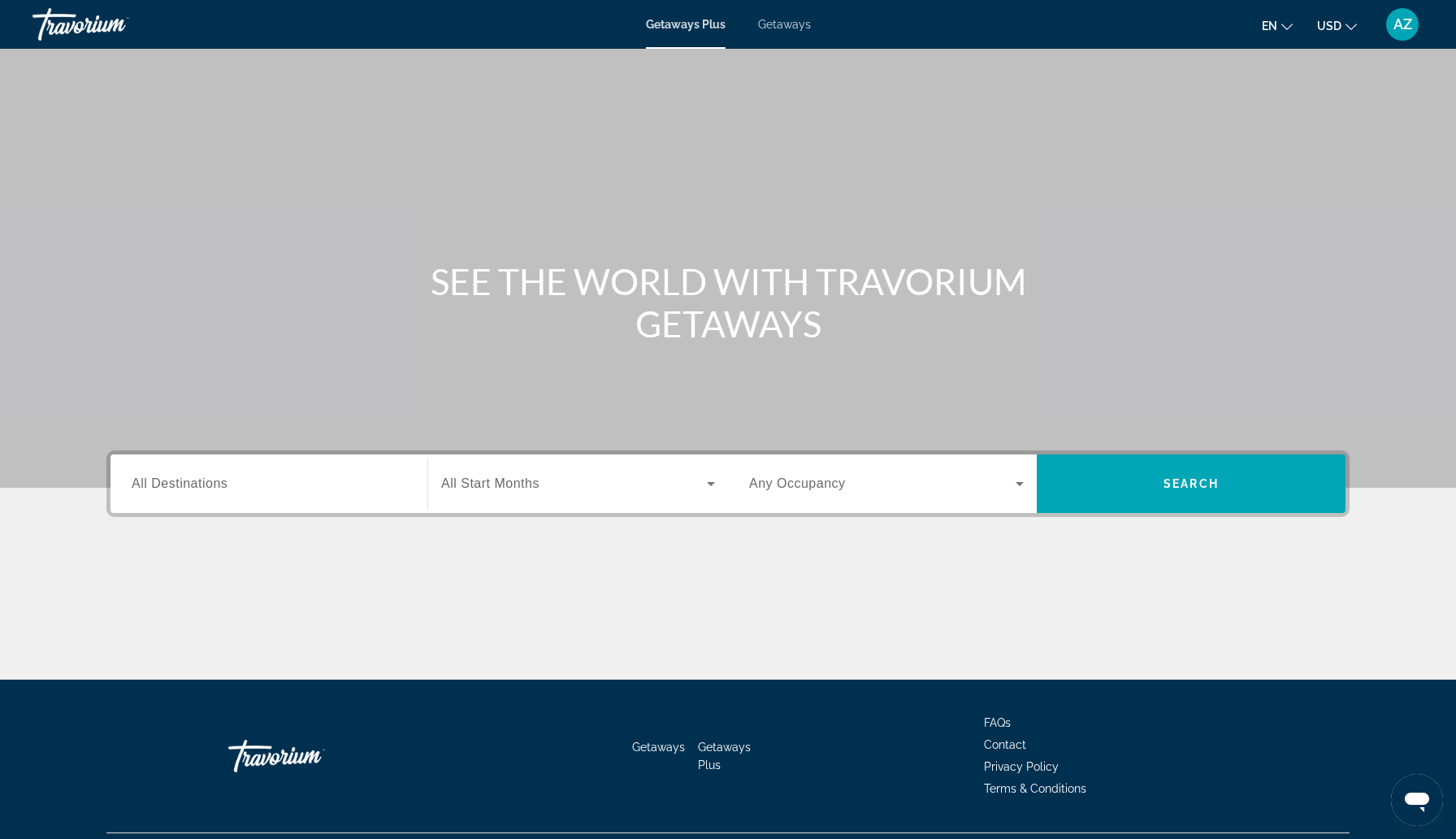
click at [672, 24] on span "Getaways Plus" at bounding box center [685, 24] width 80 height 13
click at [278, 479] on input "Destination All Destinations" at bounding box center [269, 484] width 275 height 20
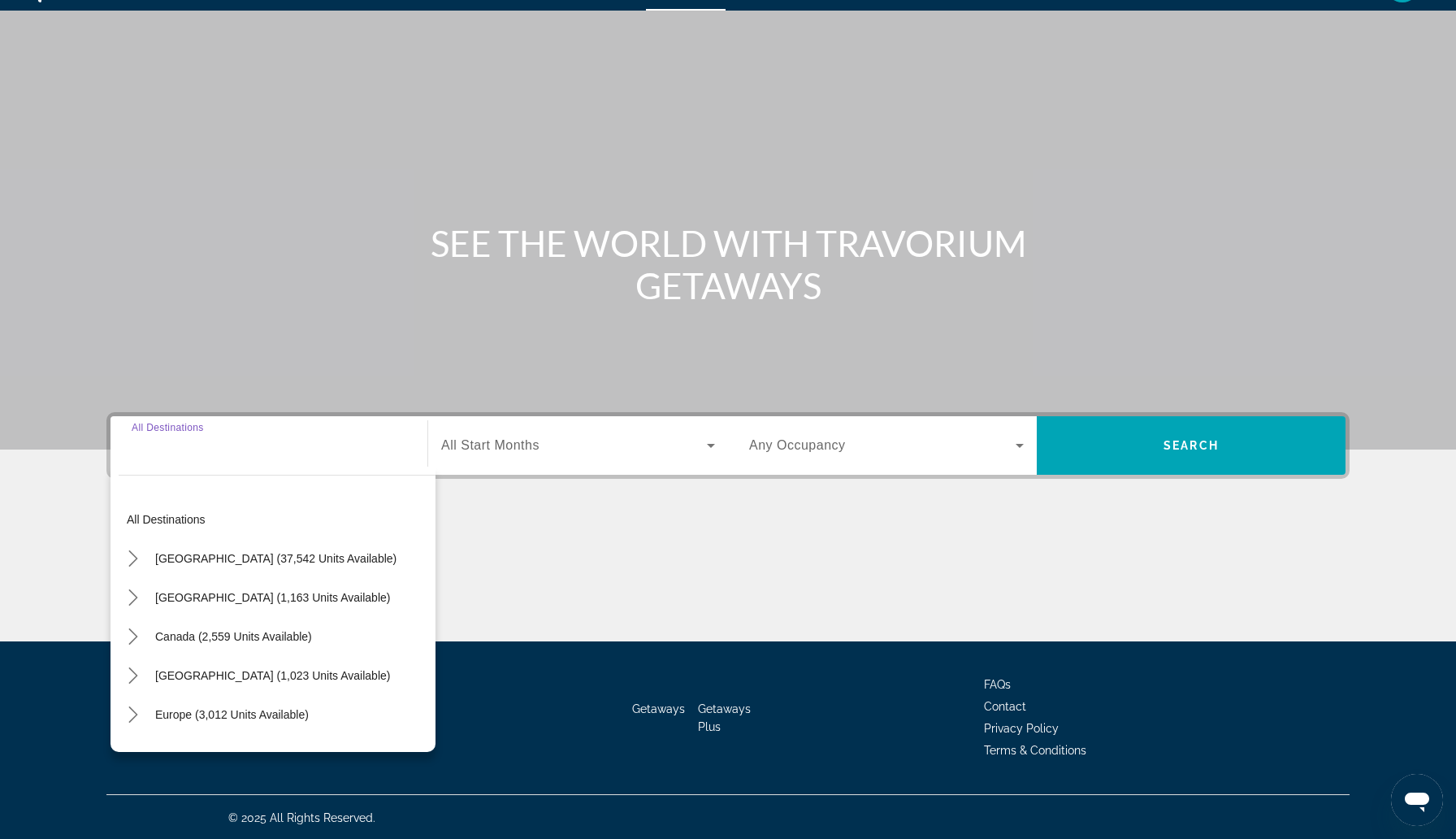
scroll to position [39, 0]
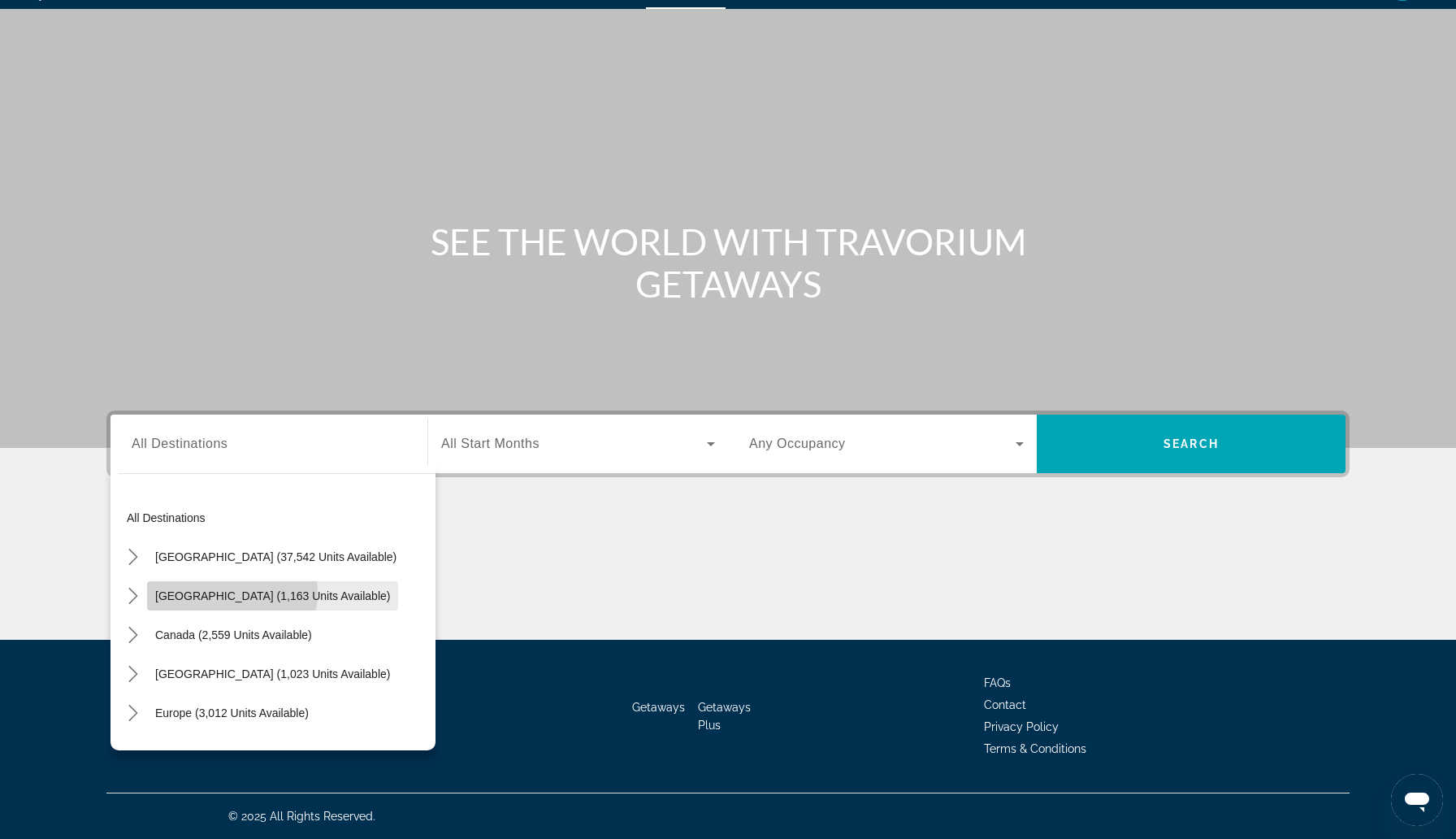
click at [215, 593] on span "[GEOGRAPHIC_DATA] (1,163 units available)" at bounding box center [272, 595] width 235 height 13
type input "**********"
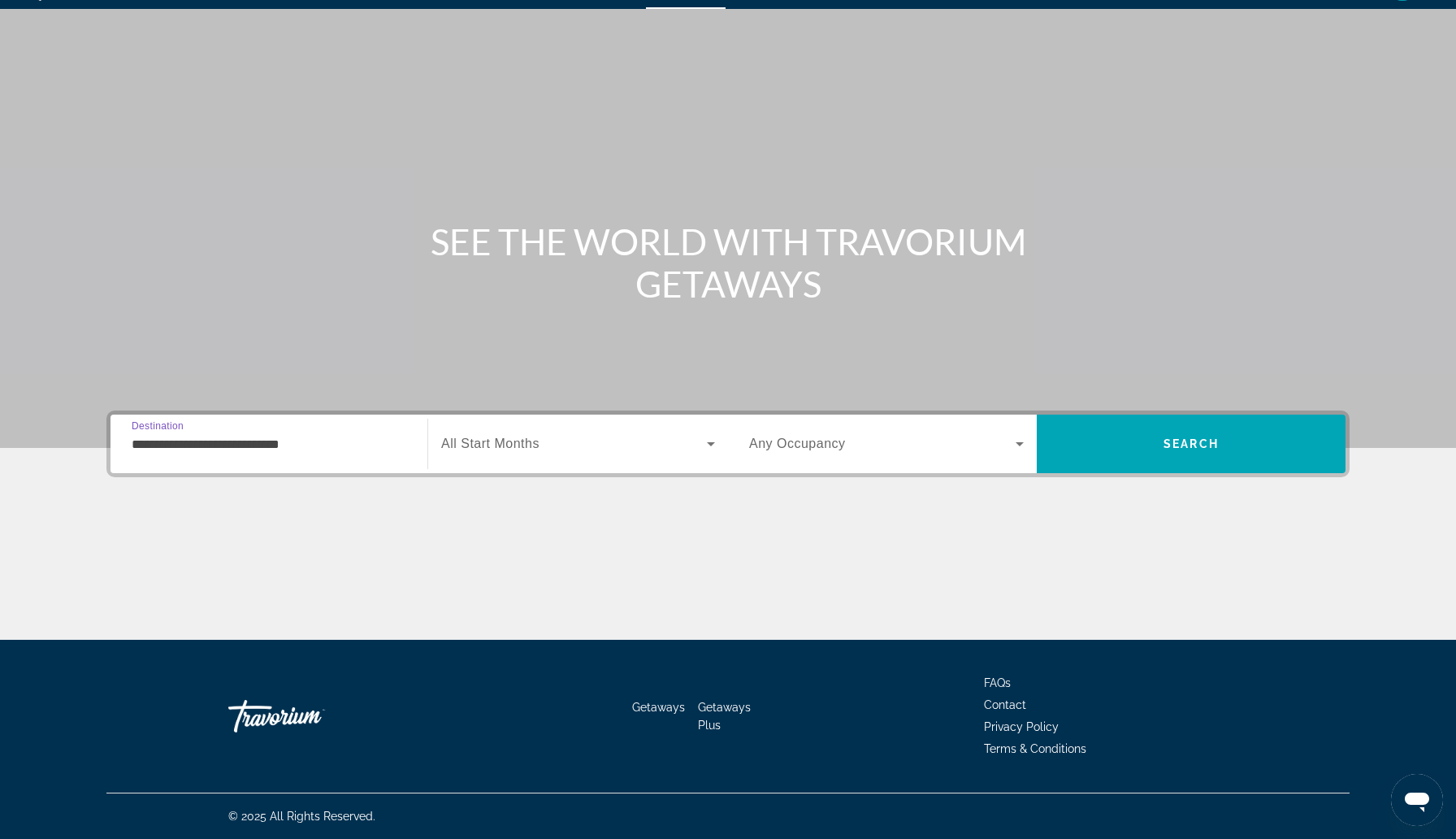
click at [714, 440] on icon "Search widget" at bounding box center [711, 444] width 20 height 20
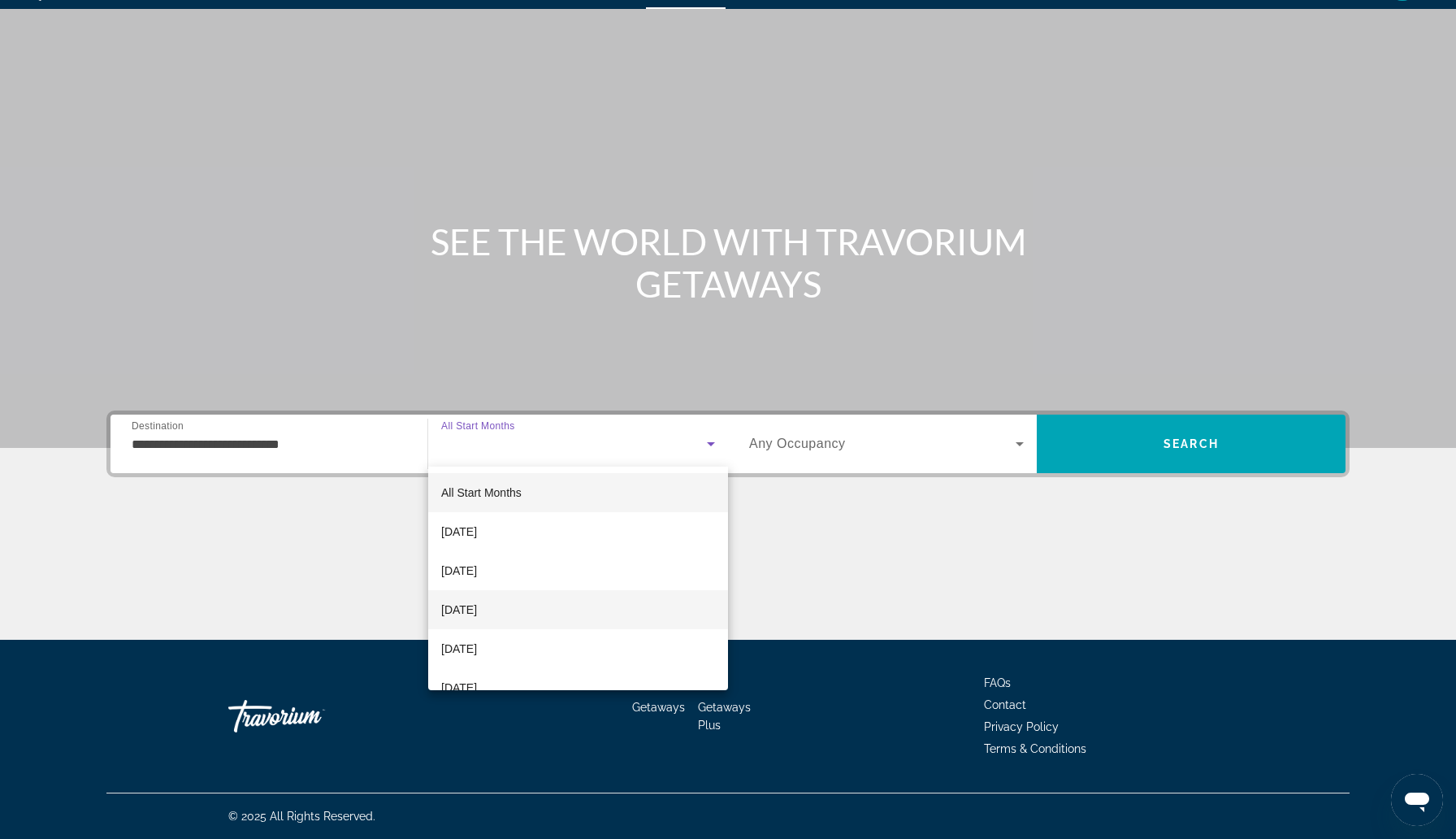
click at [477, 603] on span "[DATE]" at bounding box center [459, 609] width 35 height 20
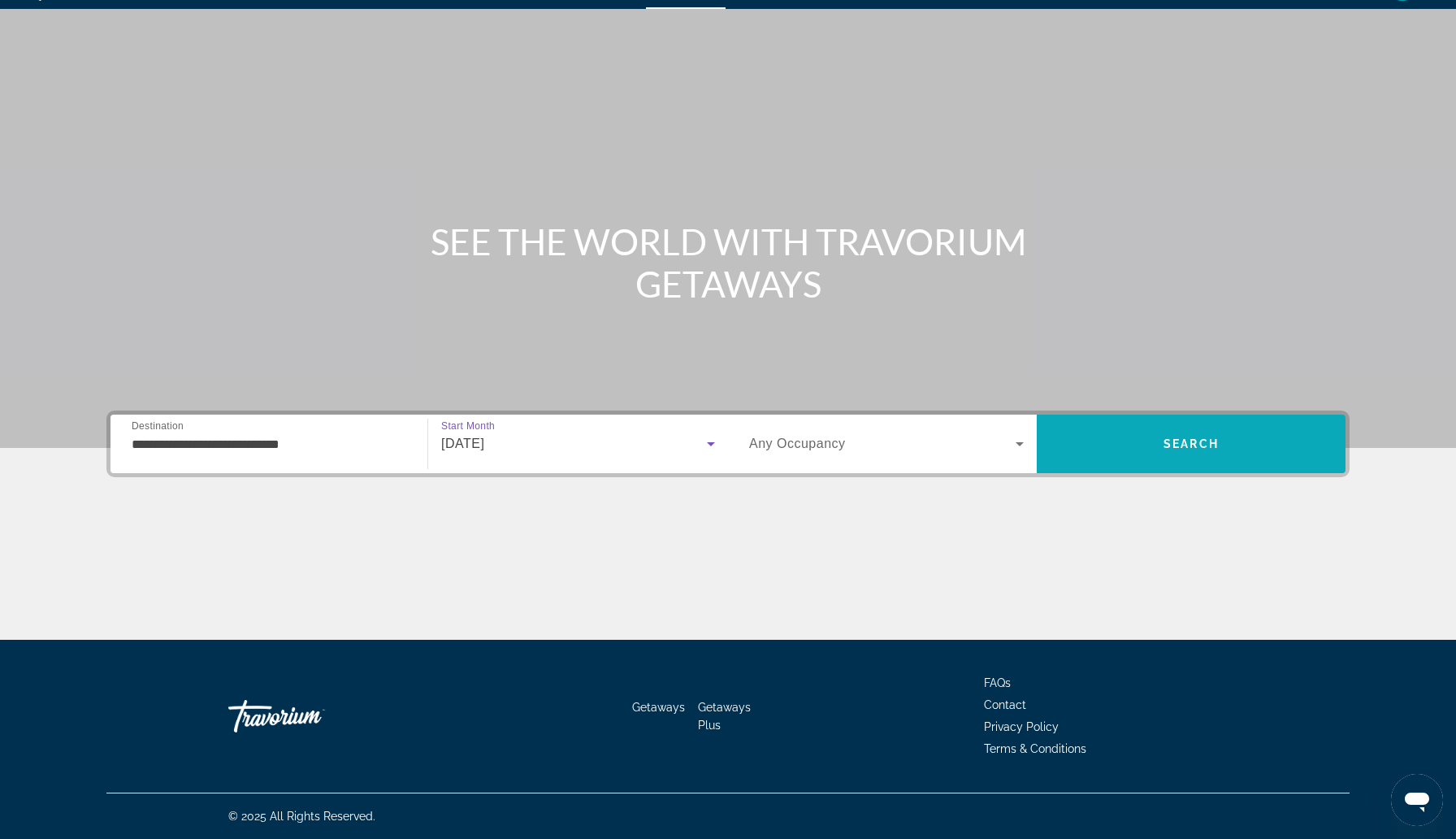
click at [1185, 443] on span "Search" at bounding box center [1191, 443] width 55 height 13
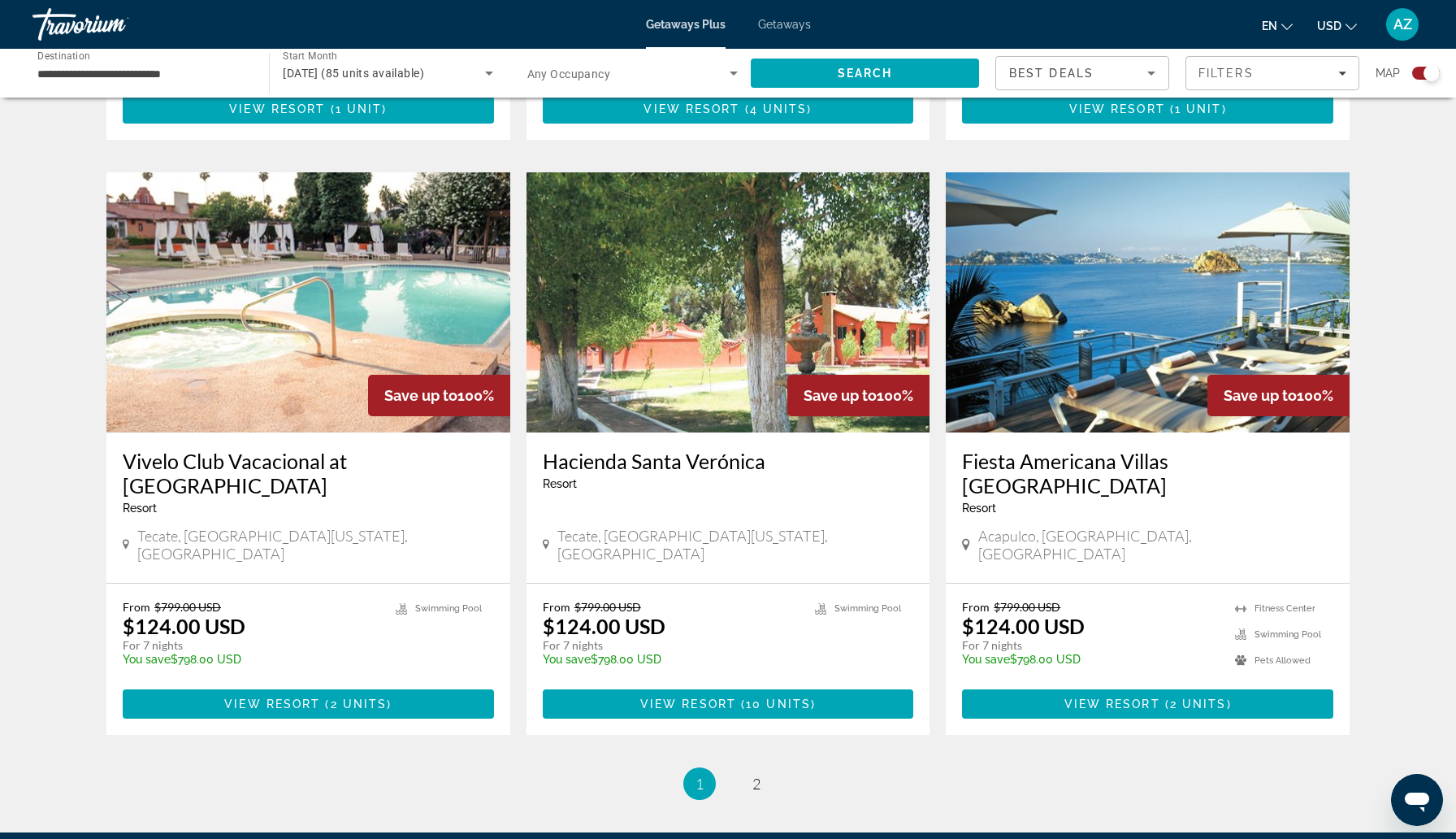
scroll to position [2265, 0]
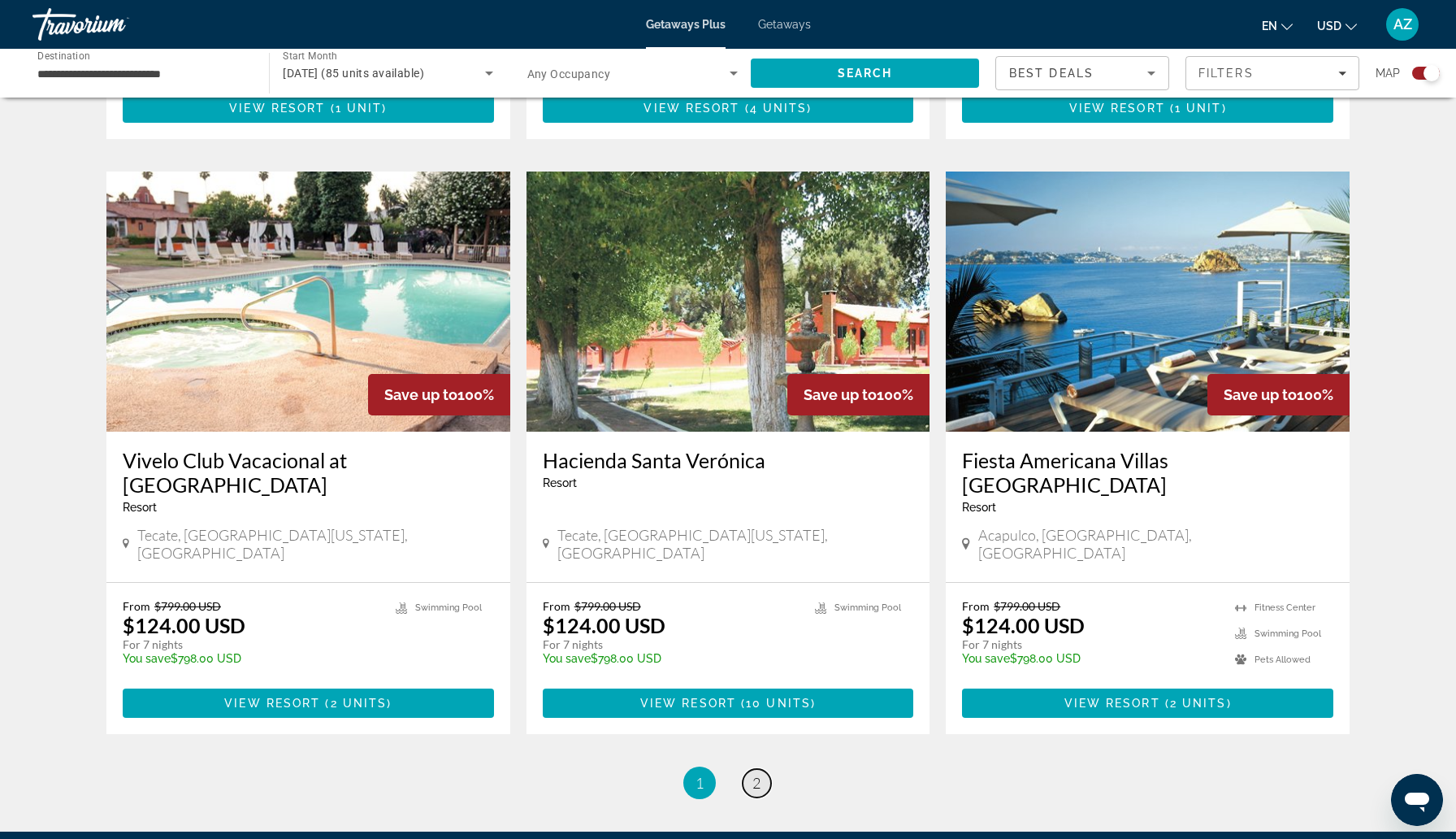
click at [759, 774] on span "2" at bounding box center [756, 783] width 8 height 18
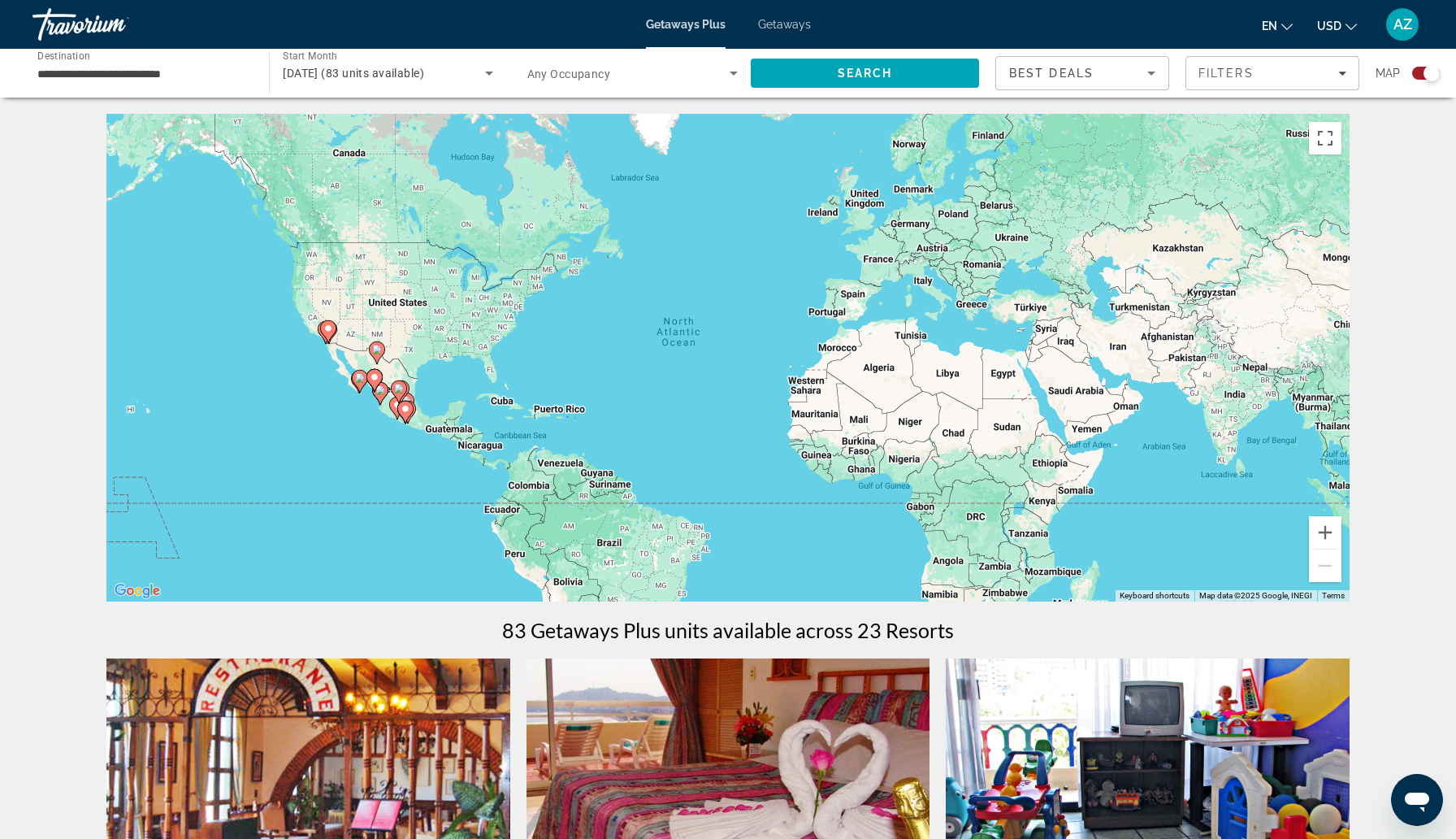
click at [796, 25] on span "Getaways" at bounding box center [785, 24] width 53 height 13
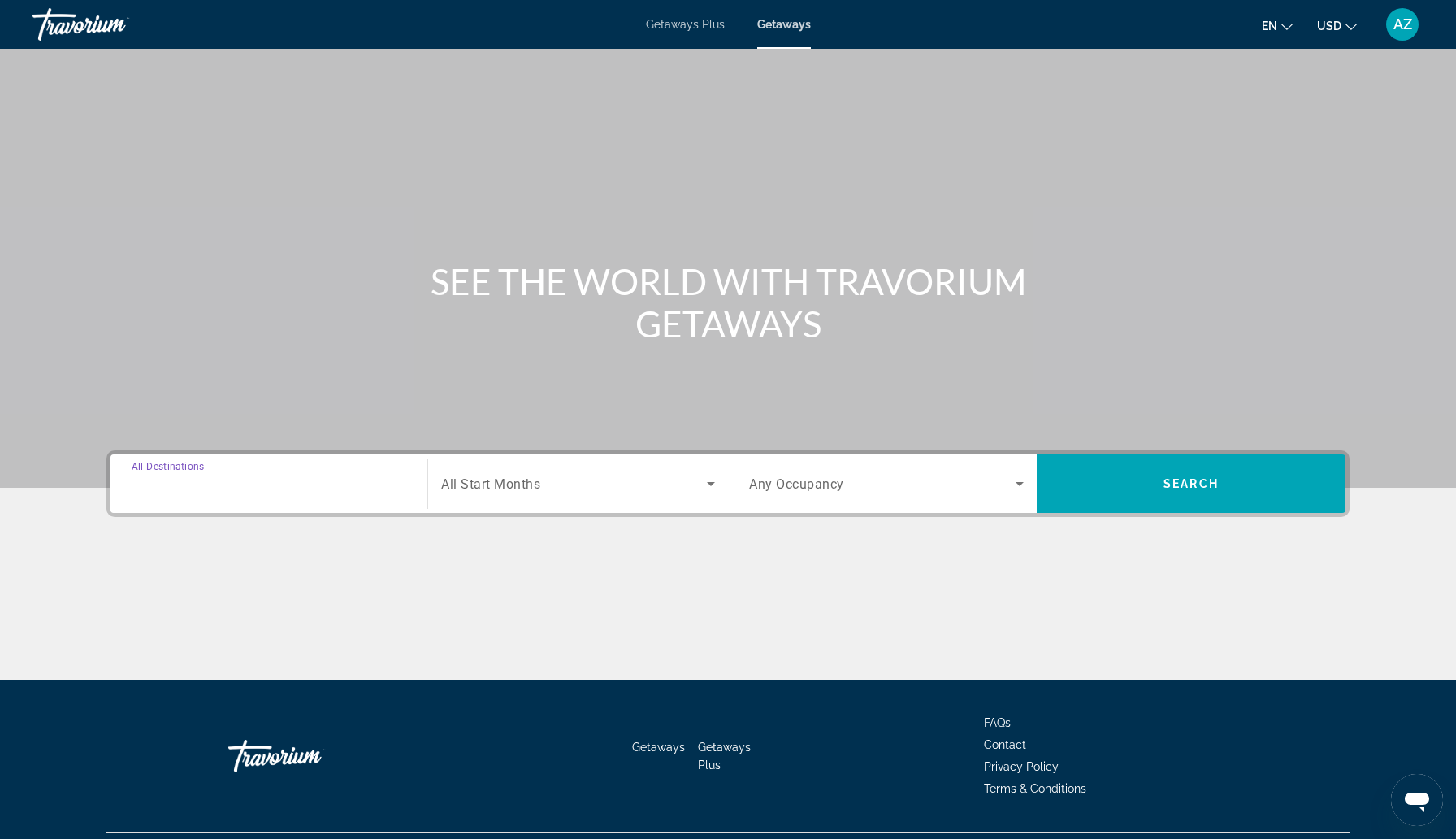
click at [379, 488] on input "Destination All Destinations" at bounding box center [269, 484] width 275 height 20
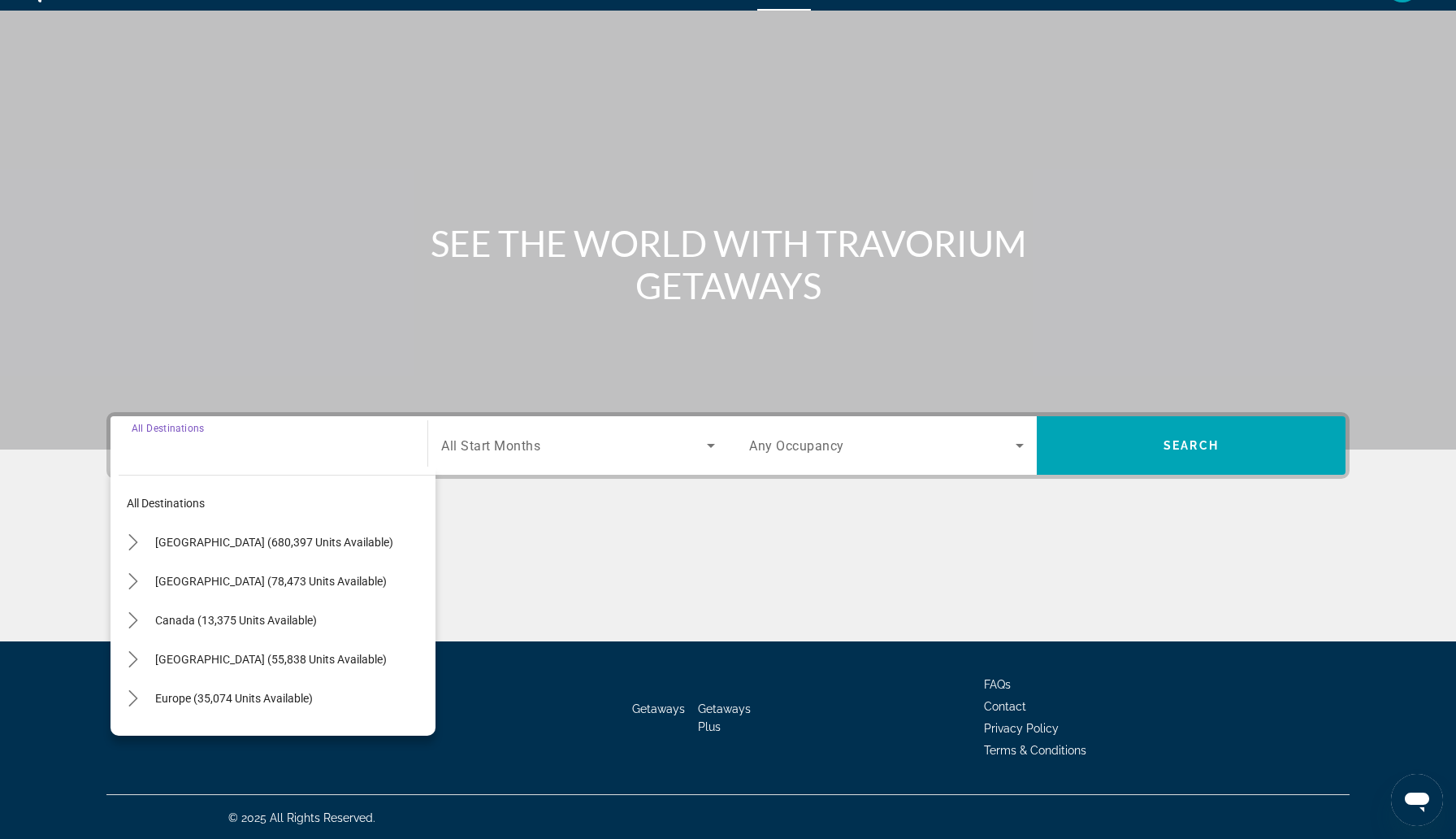
scroll to position [39, 0]
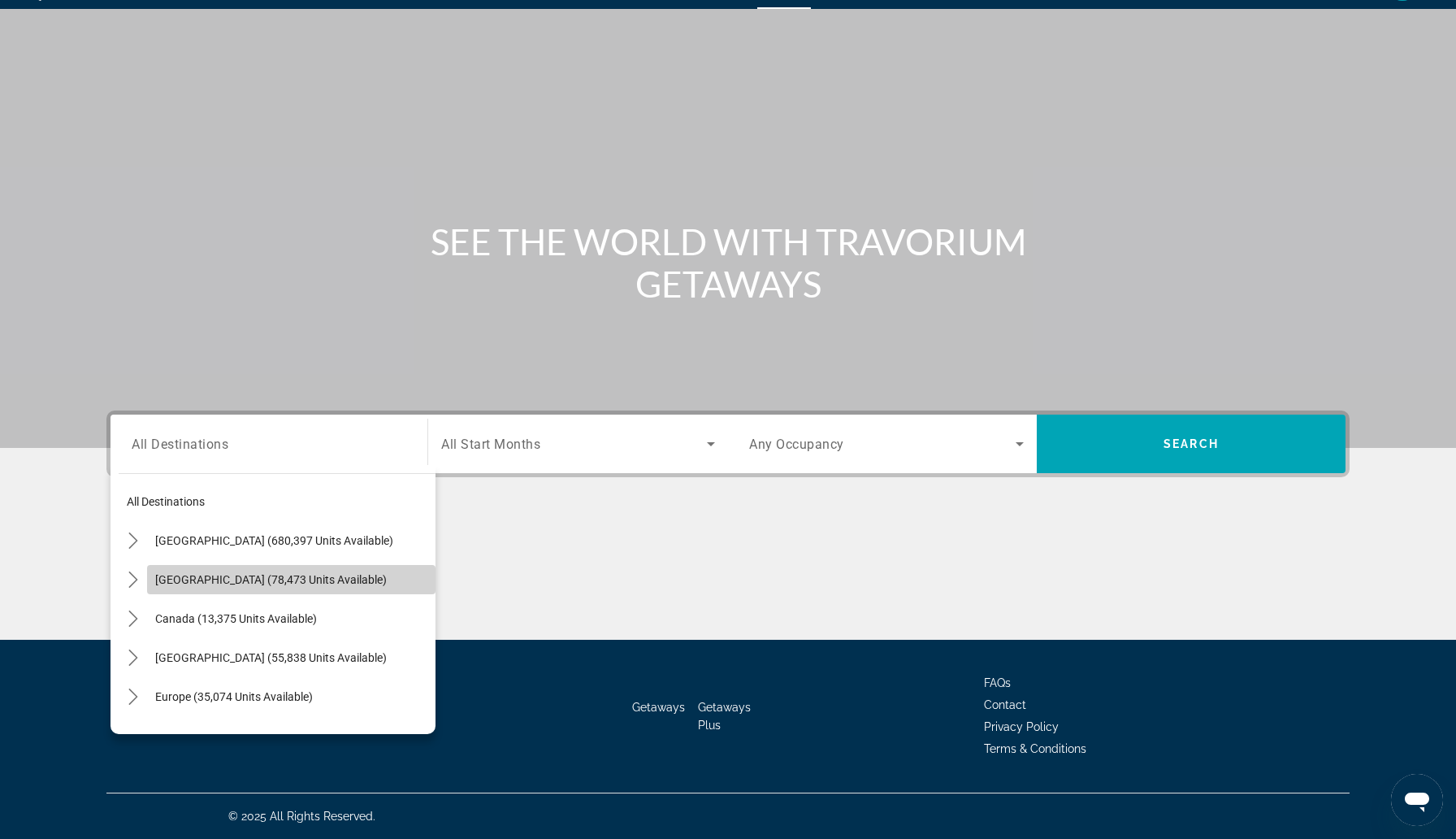
click at [231, 589] on span "Select destination: Mexico (78,473 units available)" at bounding box center [291, 580] width 289 height 39
type input "**********"
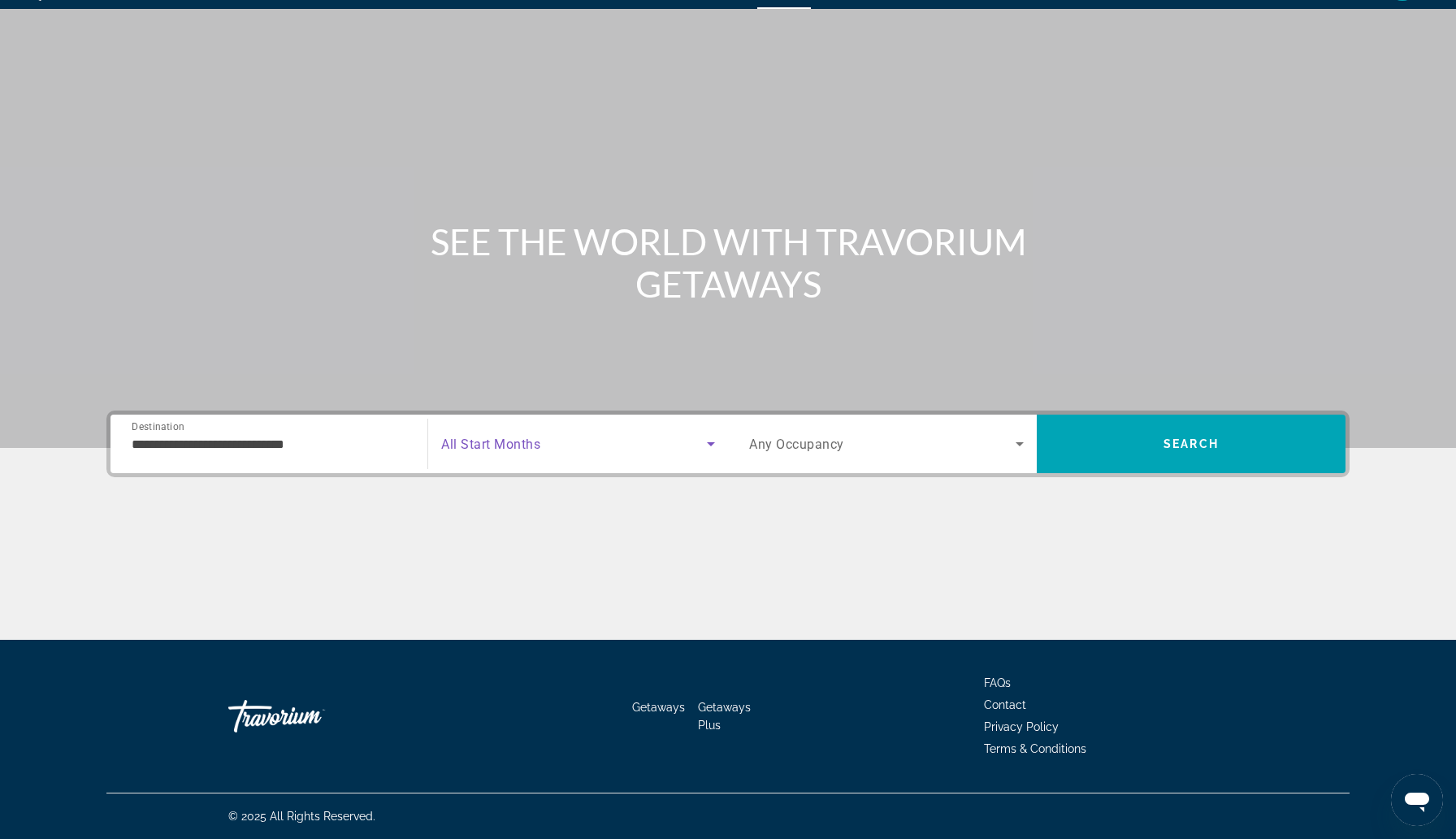
click at [714, 442] on icon "Search widget" at bounding box center [711, 444] width 20 height 20
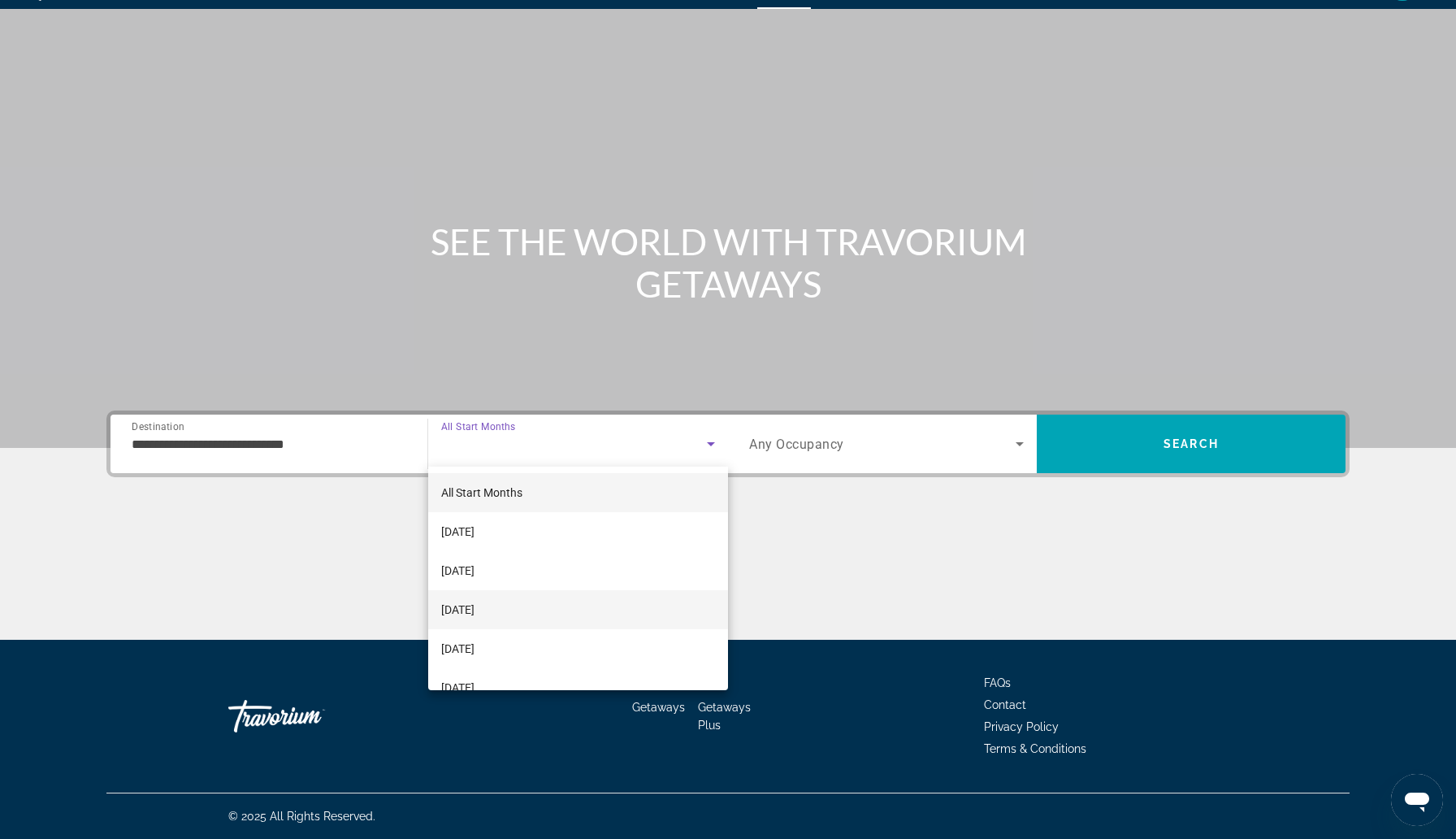
click at [474, 606] on span "[DATE]" at bounding box center [458, 609] width 34 height 20
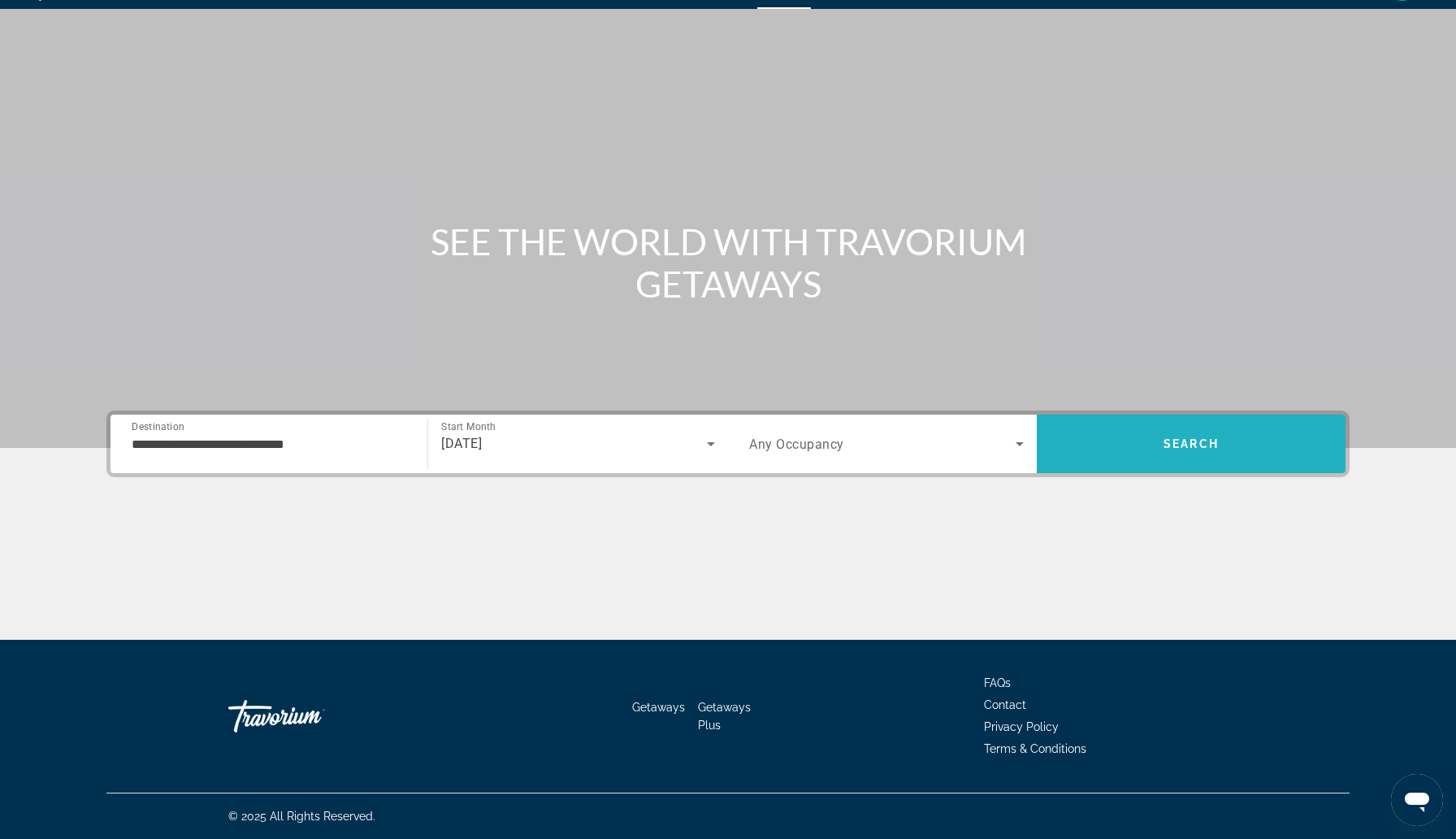
click at [1191, 435] on span "Search" at bounding box center [1191, 444] width 309 height 39
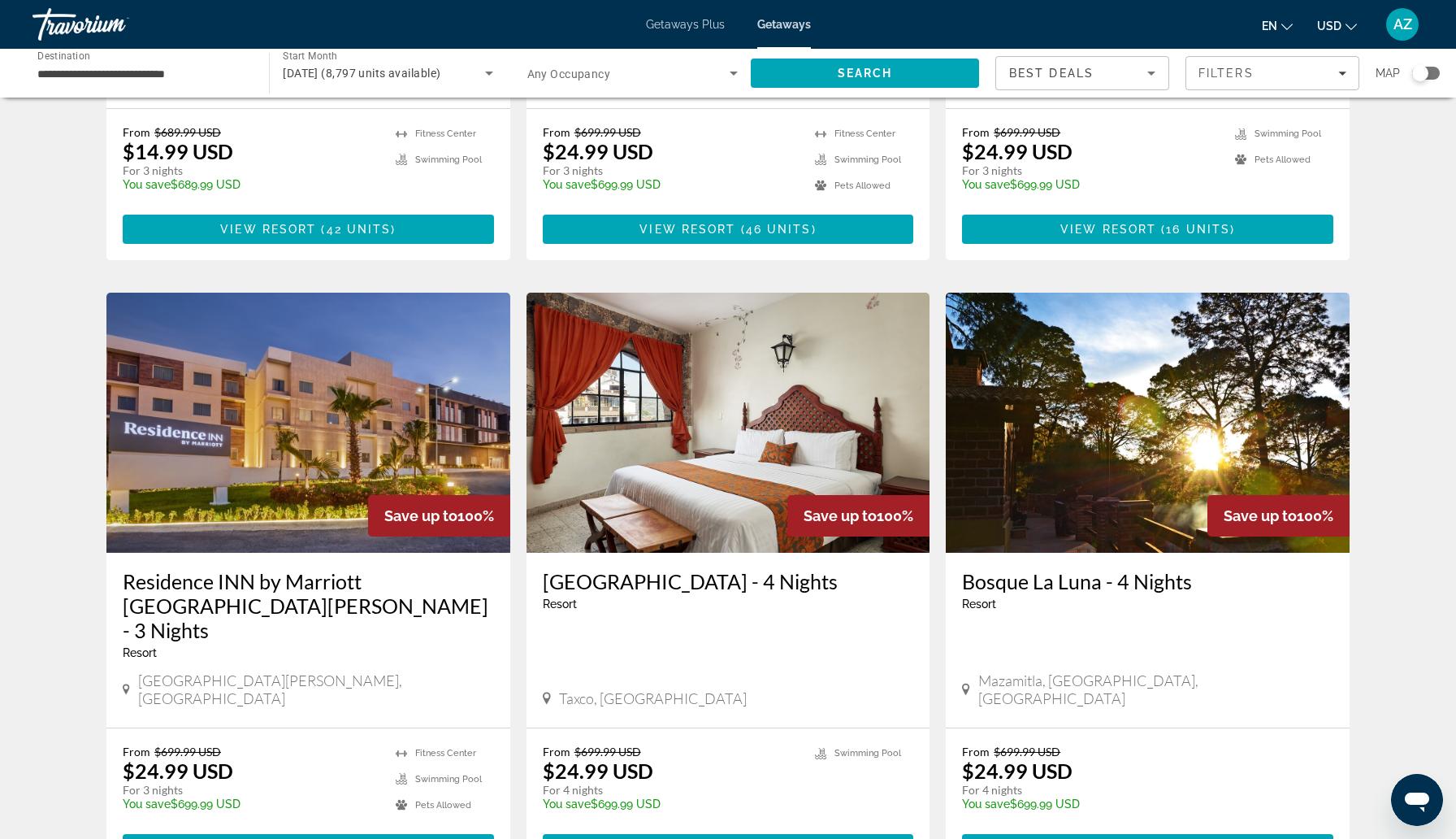
scroll to position [1864, 0]
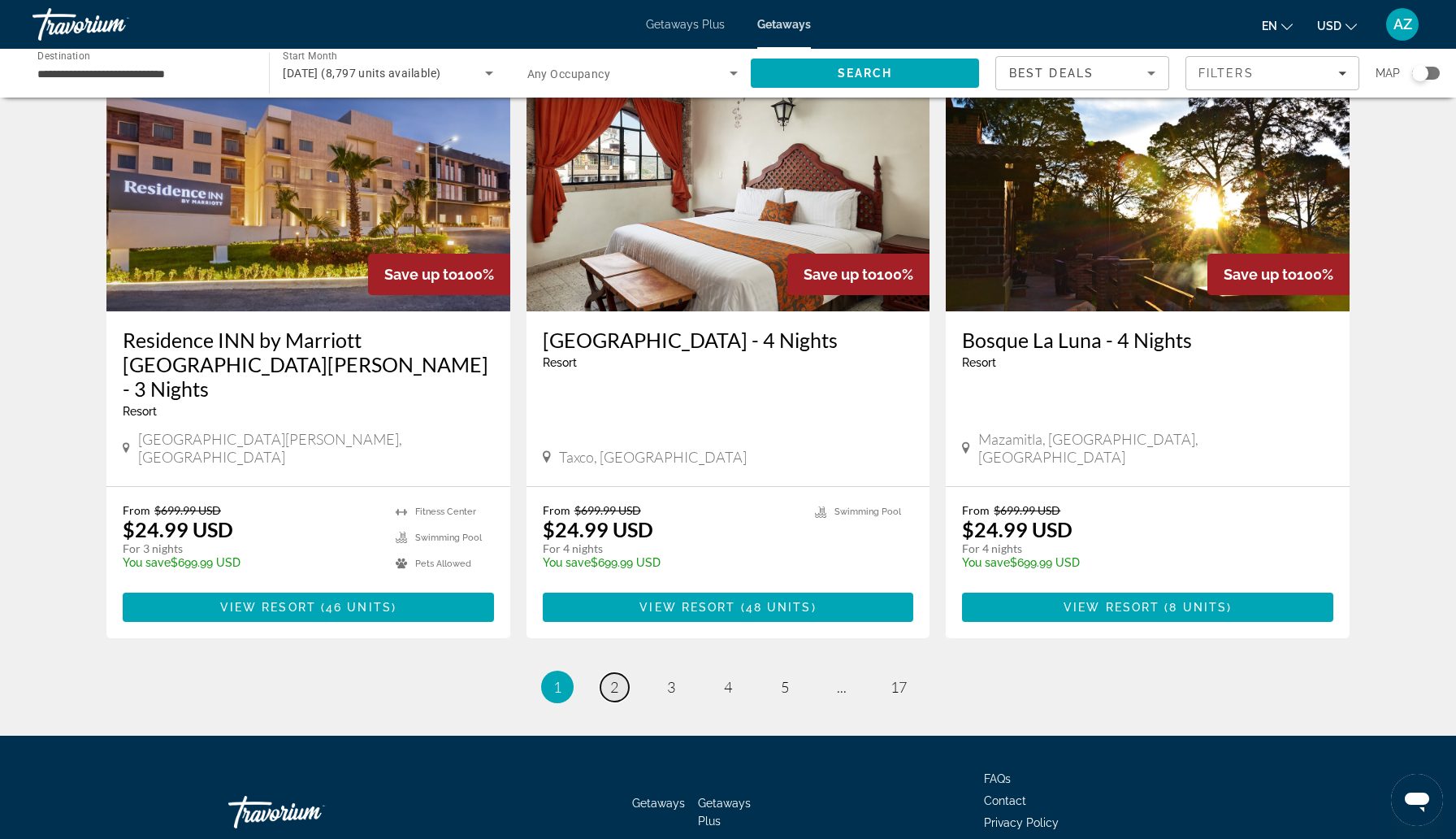
click at [612, 677] on span "2" at bounding box center [614, 686] width 8 height 18
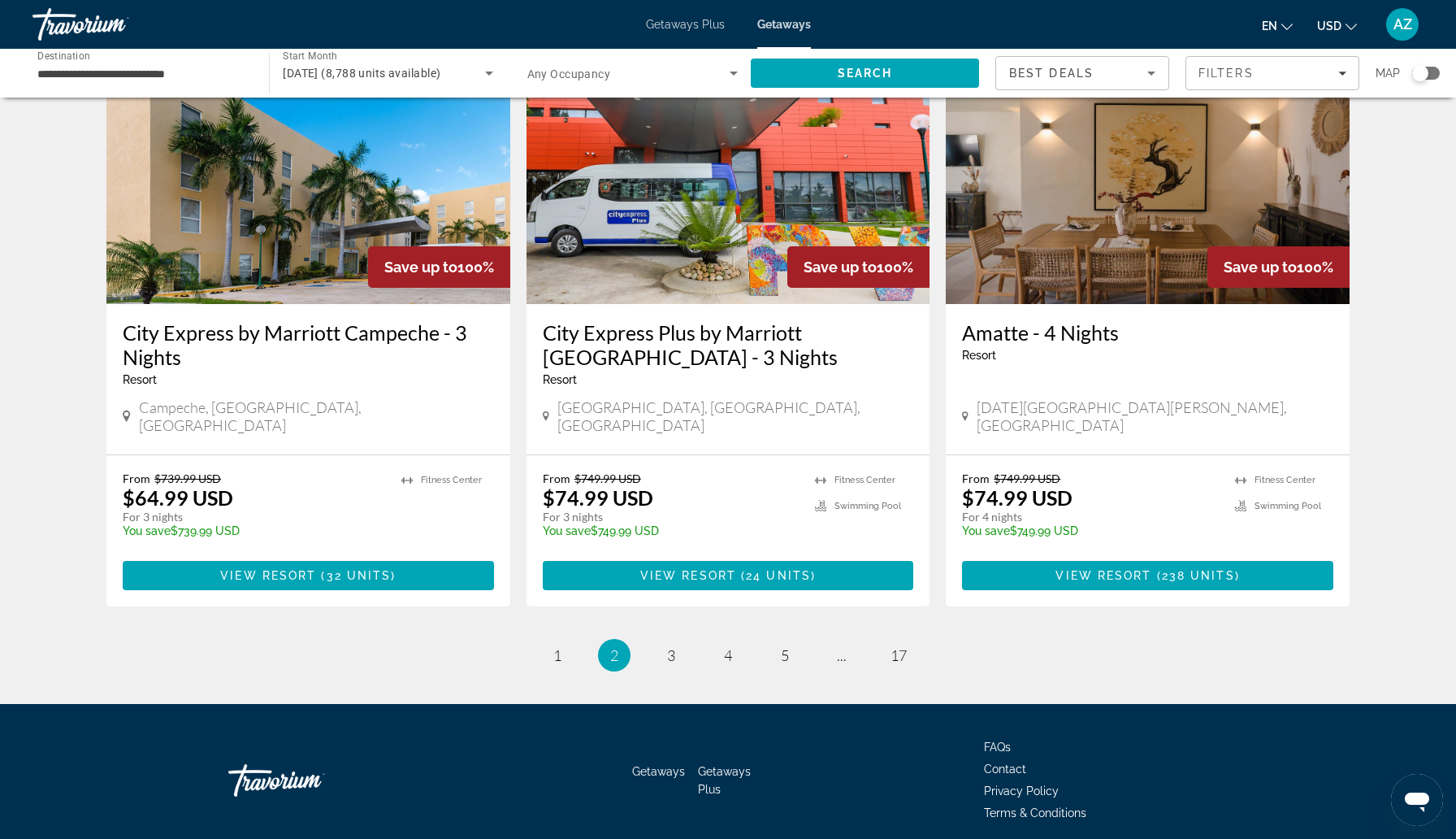
scroll to position [1888, 0]
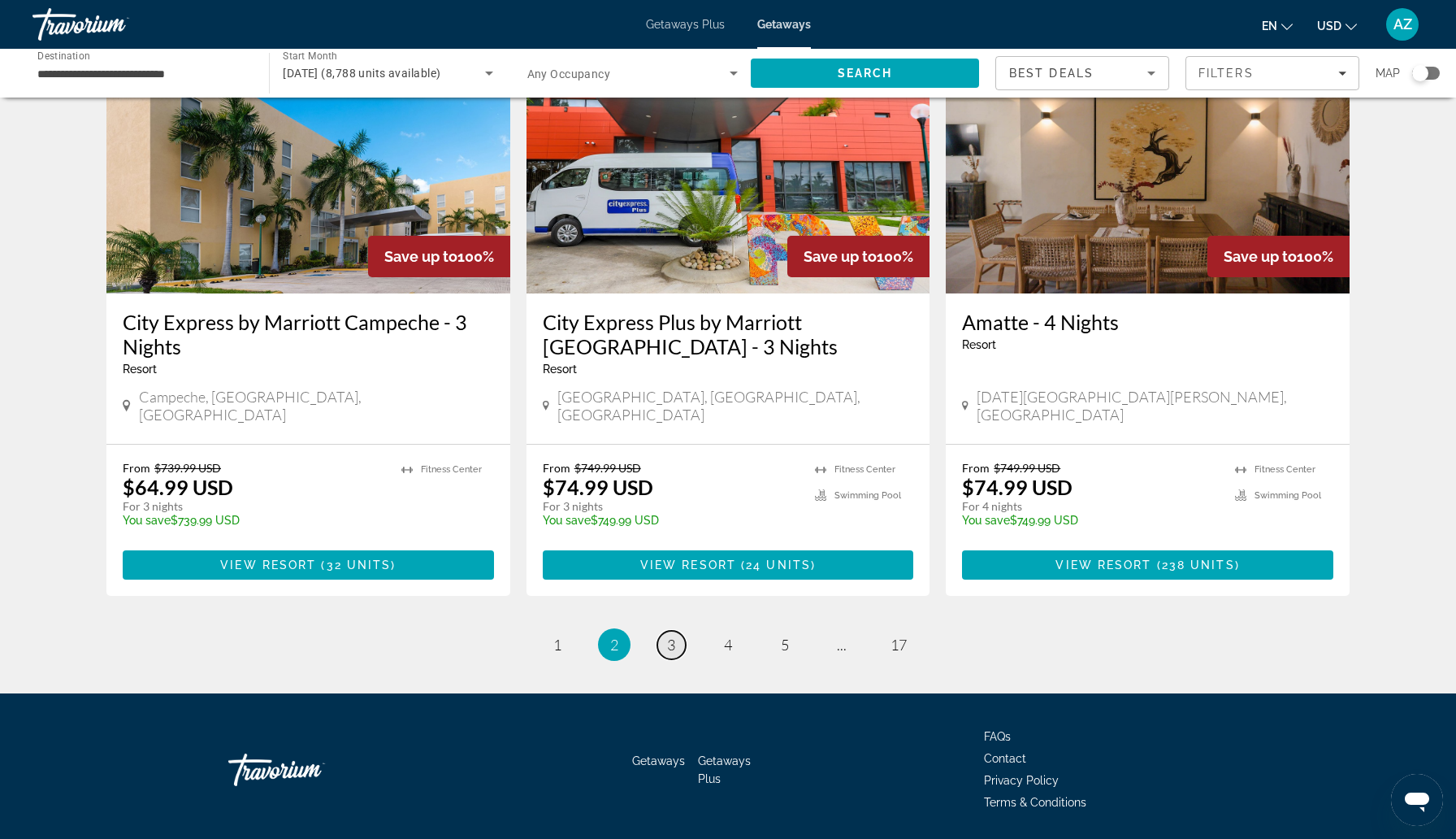
click at [676, 631] on link "page 3" at bounding box center [671, 645] width 29 height 29
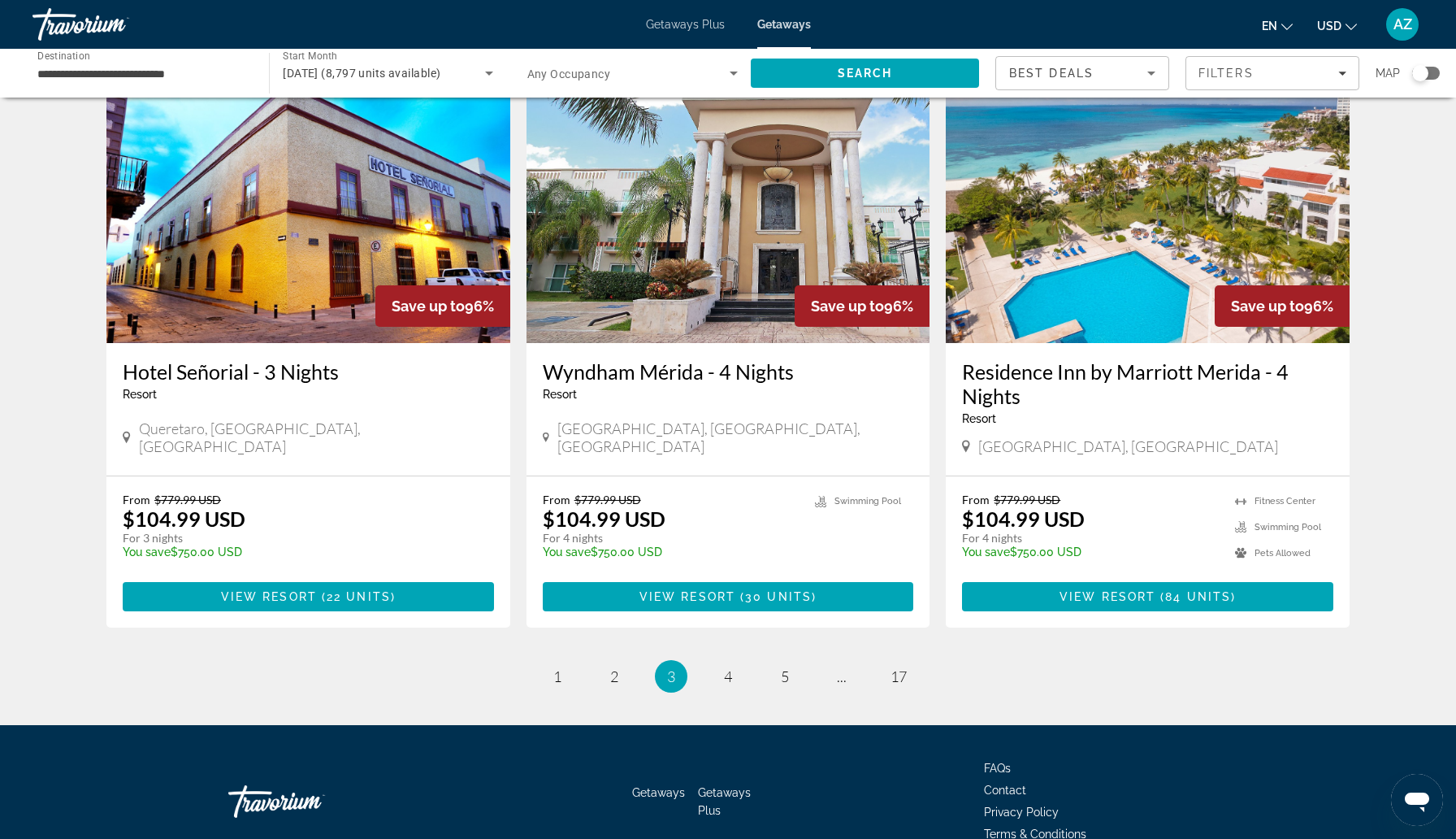
scroll to position [1863, 0]
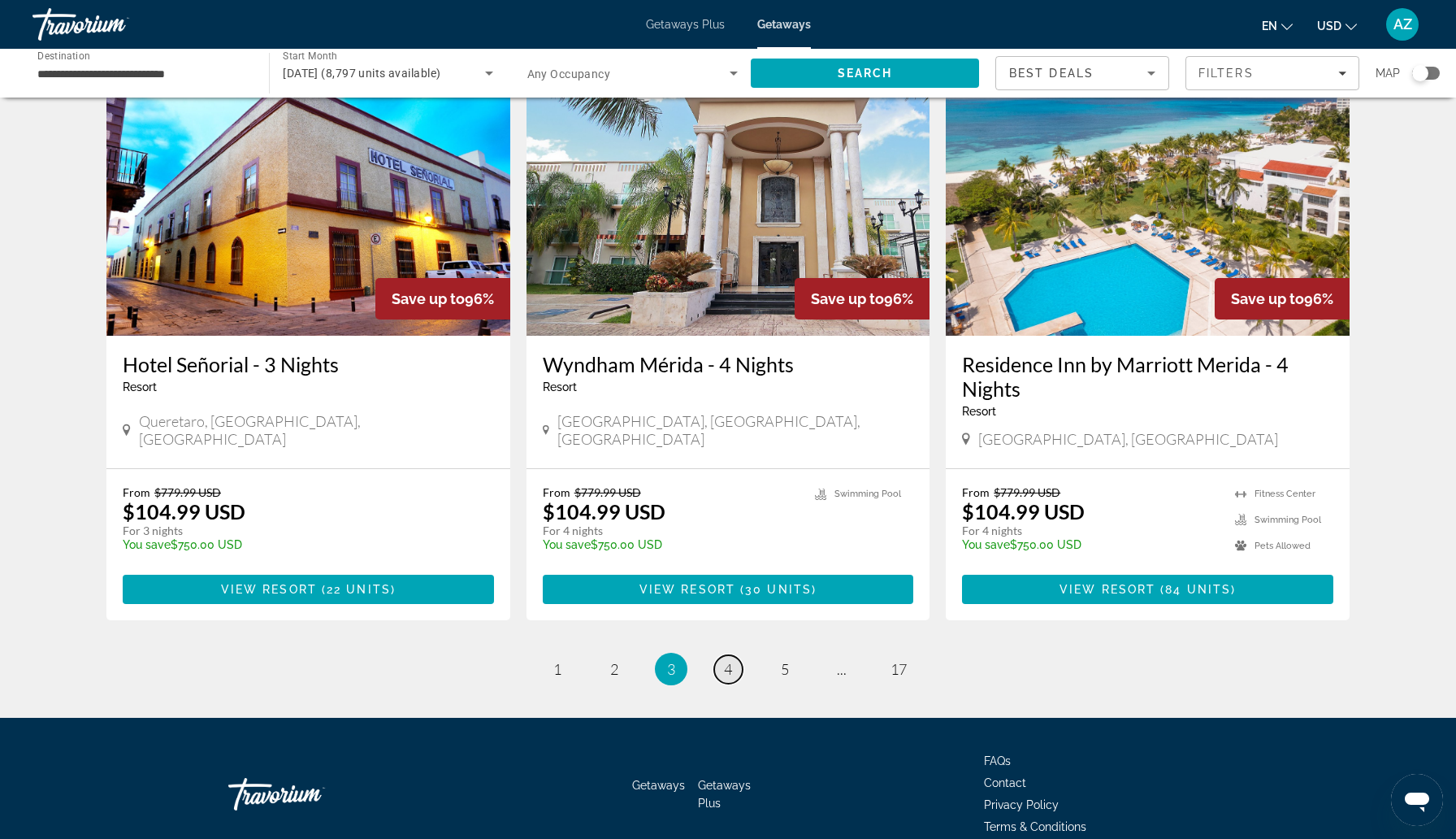
click at [730, 660] on span "4" at bounding box center [728, 668] width 8 height 18
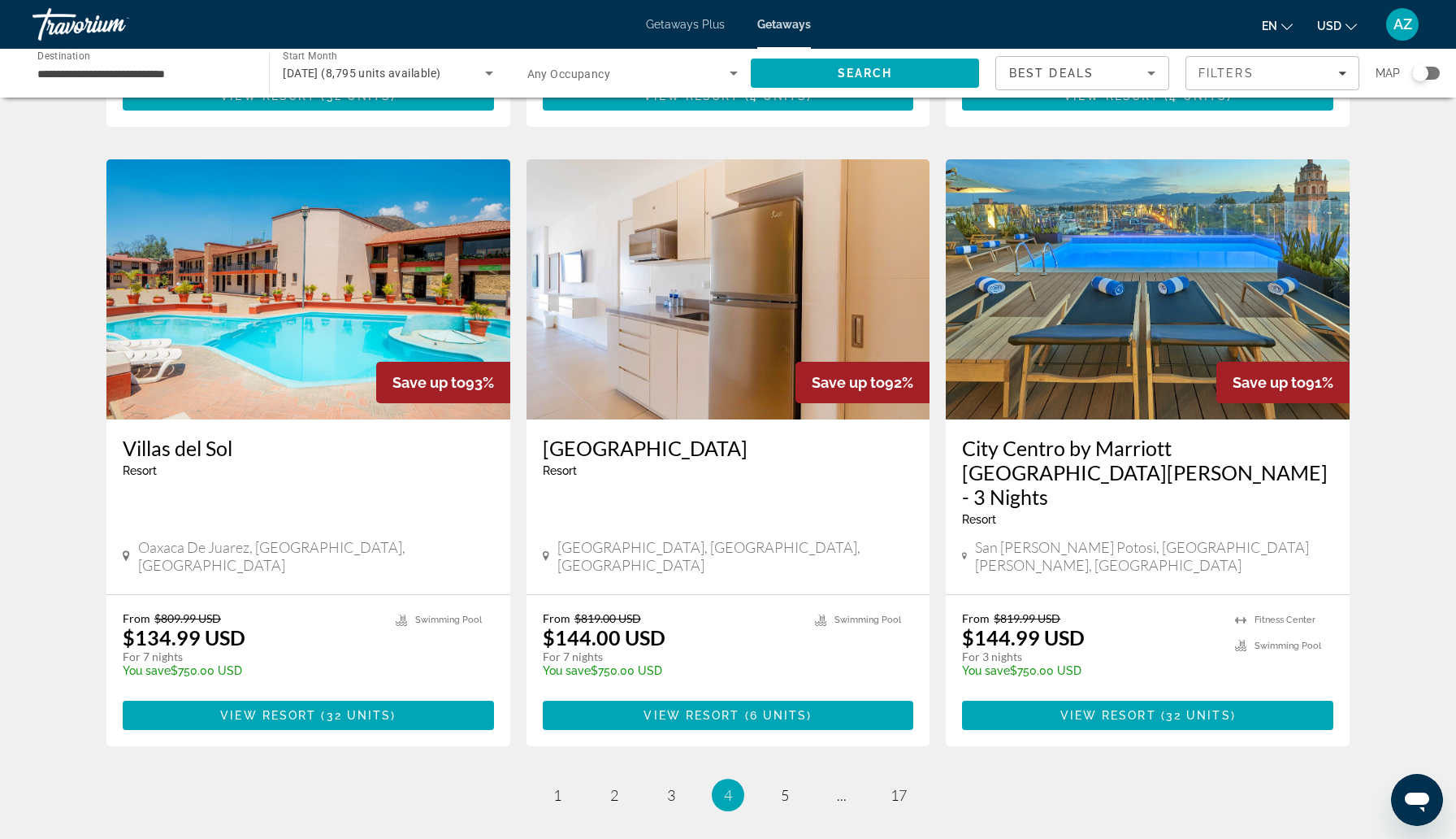
scroll to position [1797, 0]
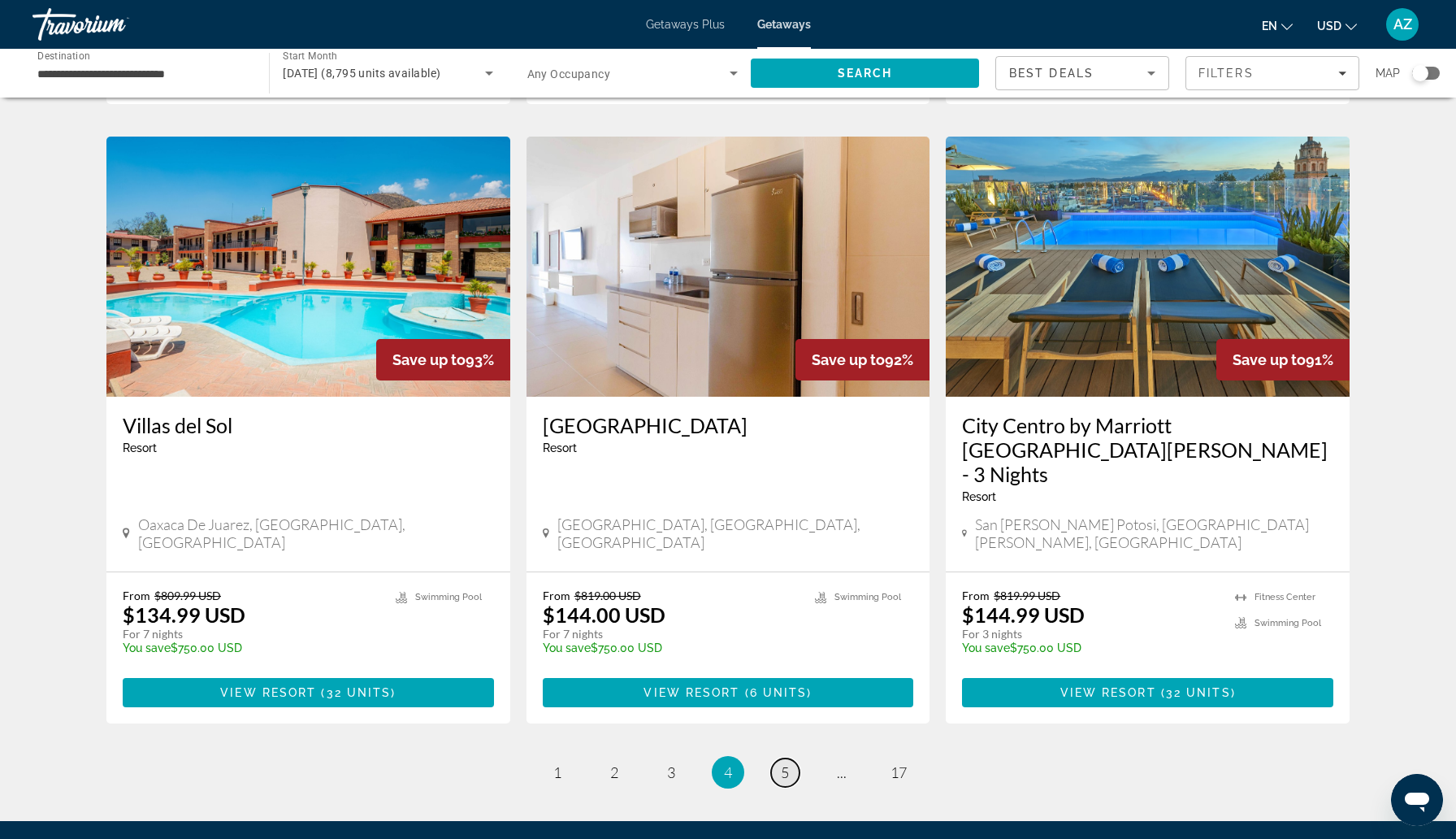
click at [788, 763] on span "5" at bounding box center [785, 772] width 8 height 18
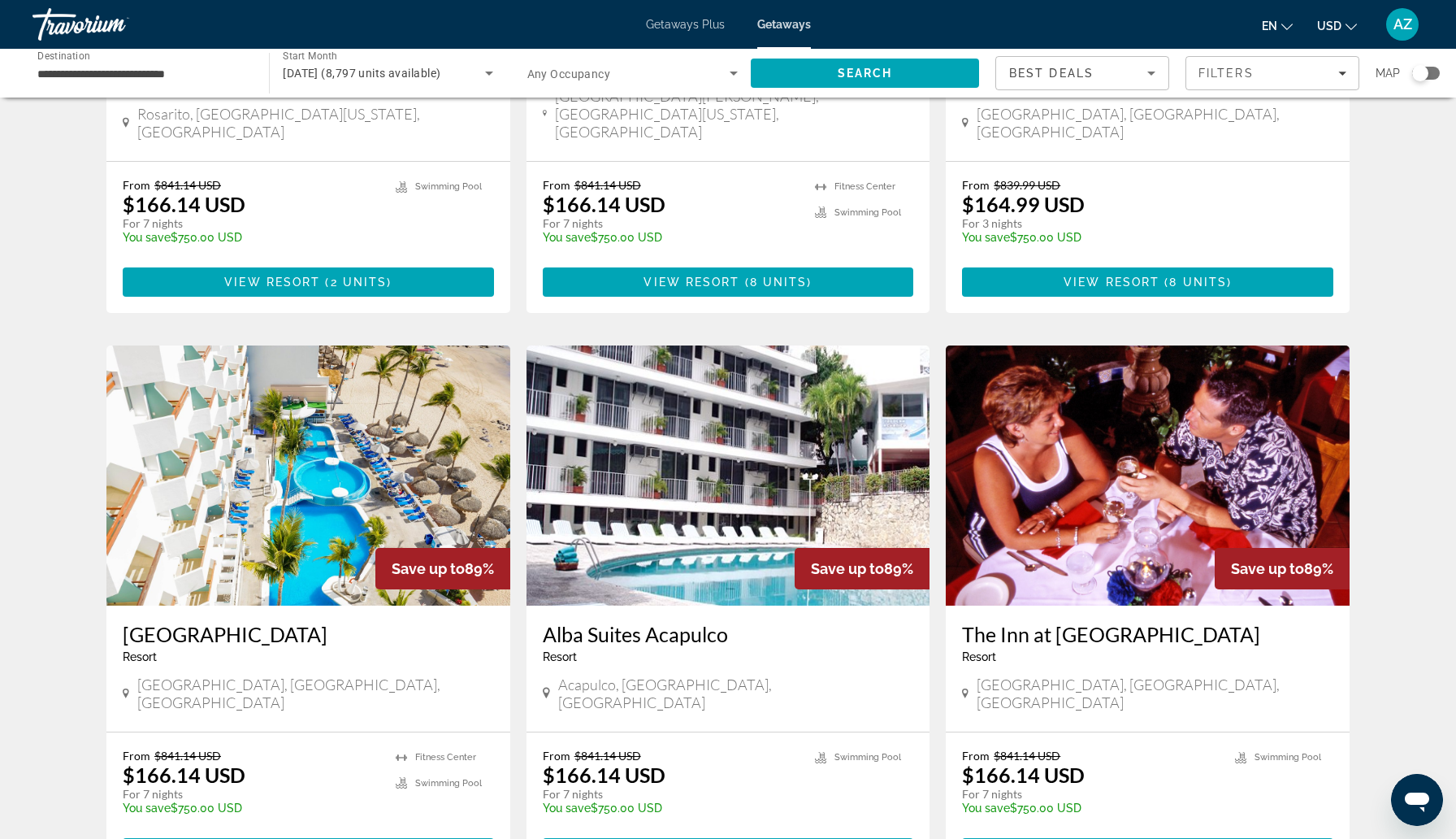
scroll to position [1680, 0]
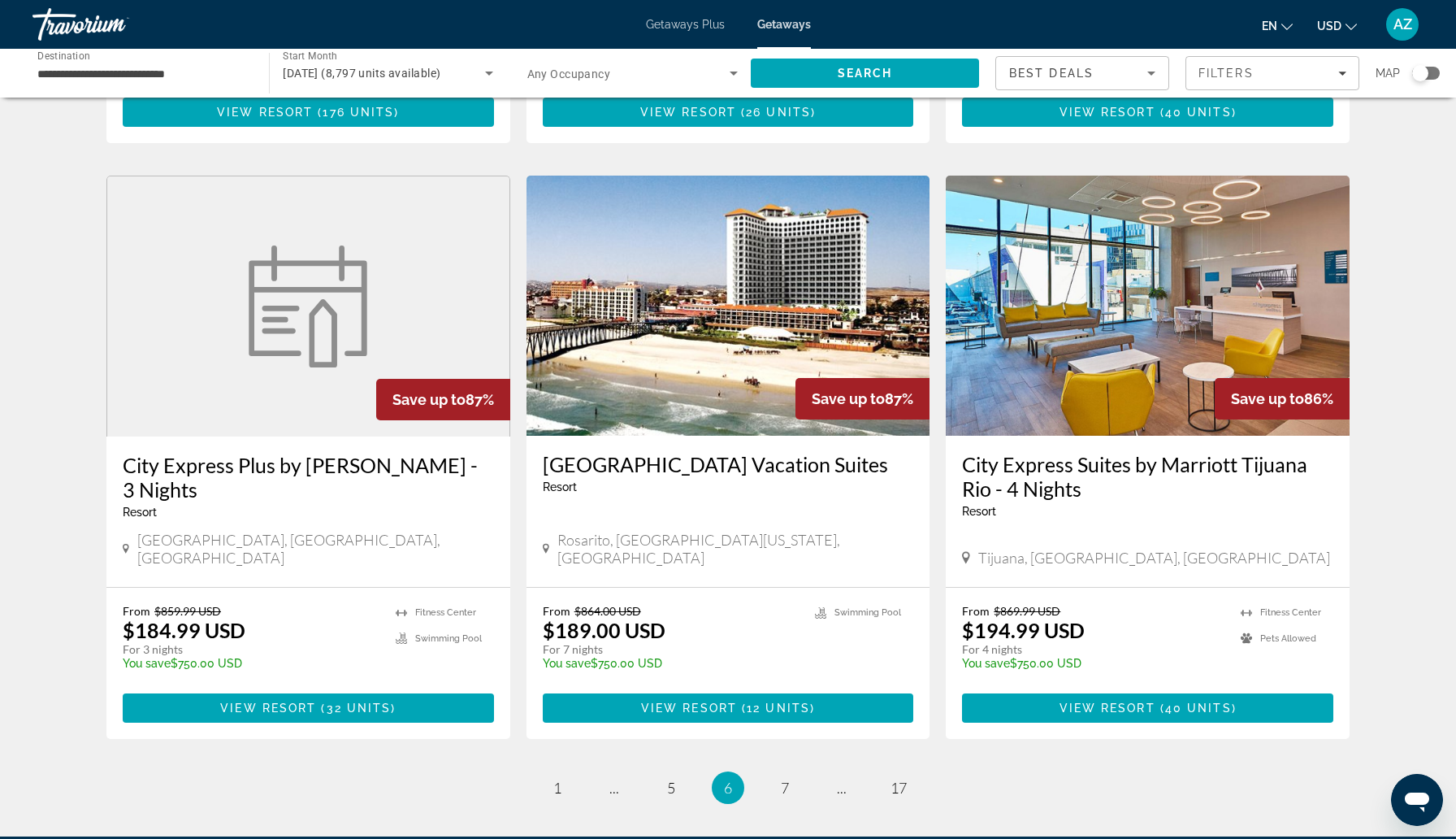
scroll to position [1772, 0]
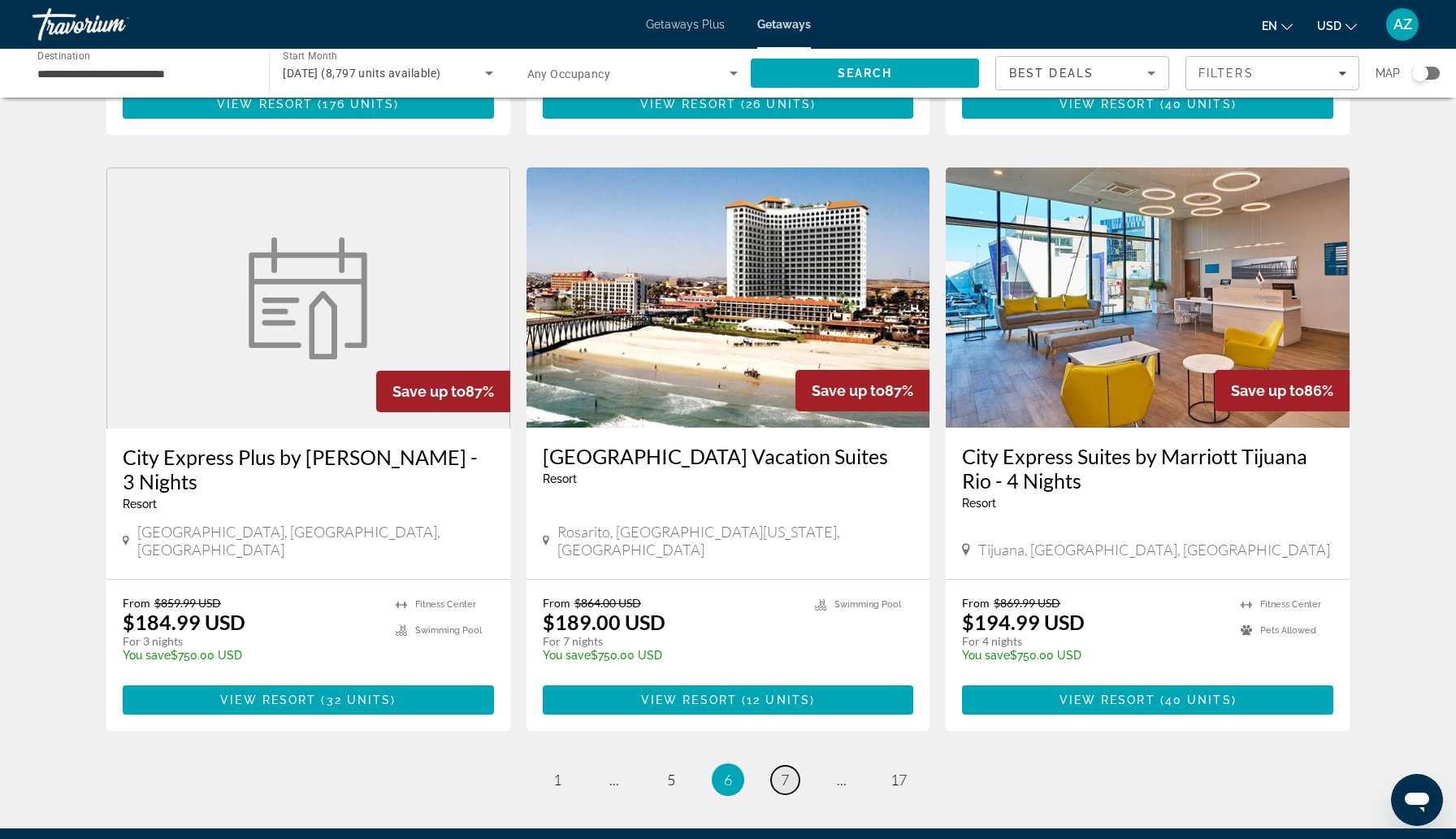
click at [792, 765] on link "page 7" at bounding box center [785, 779] width 29 height 29
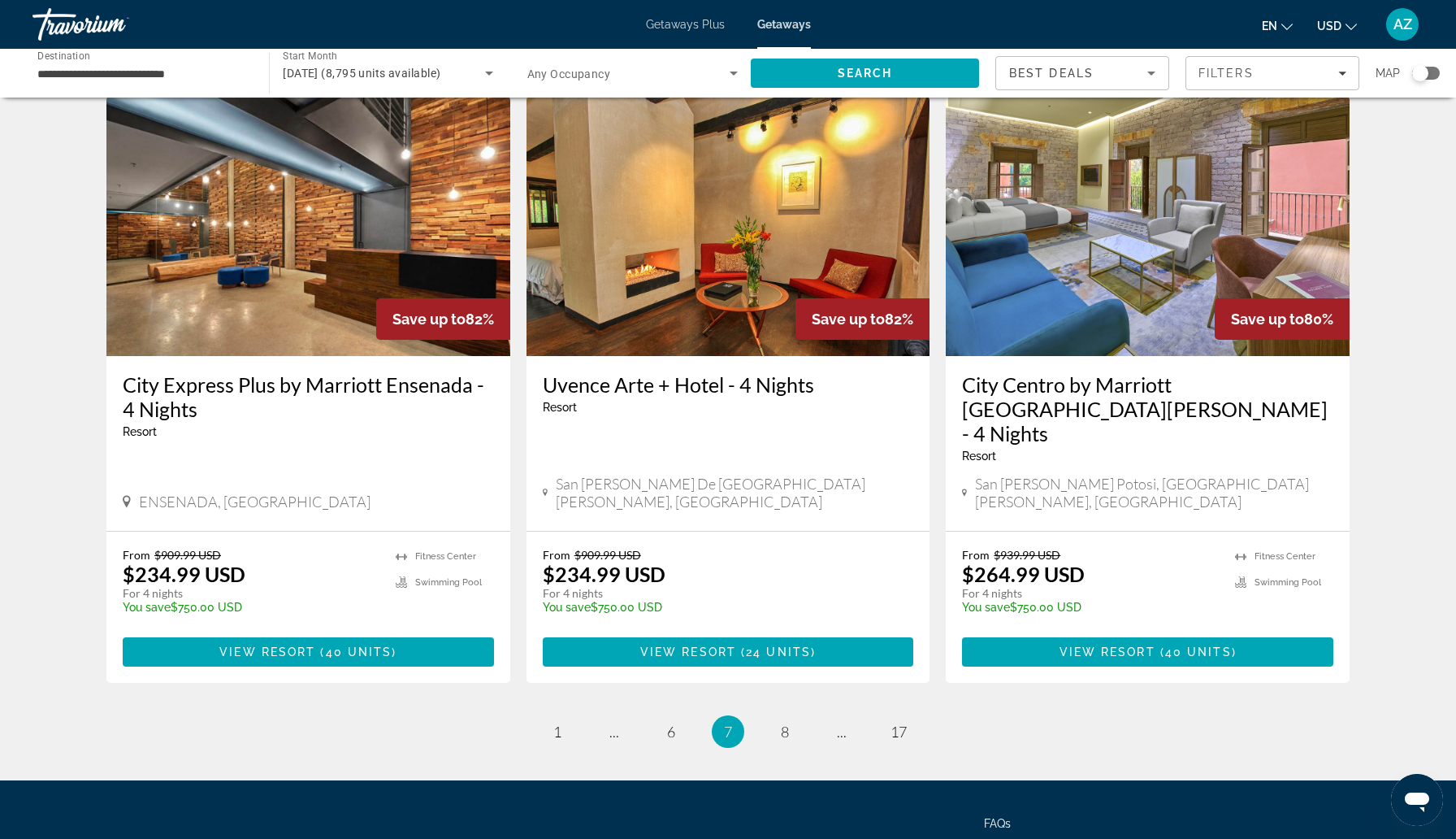
scroll to position [1845, 0]
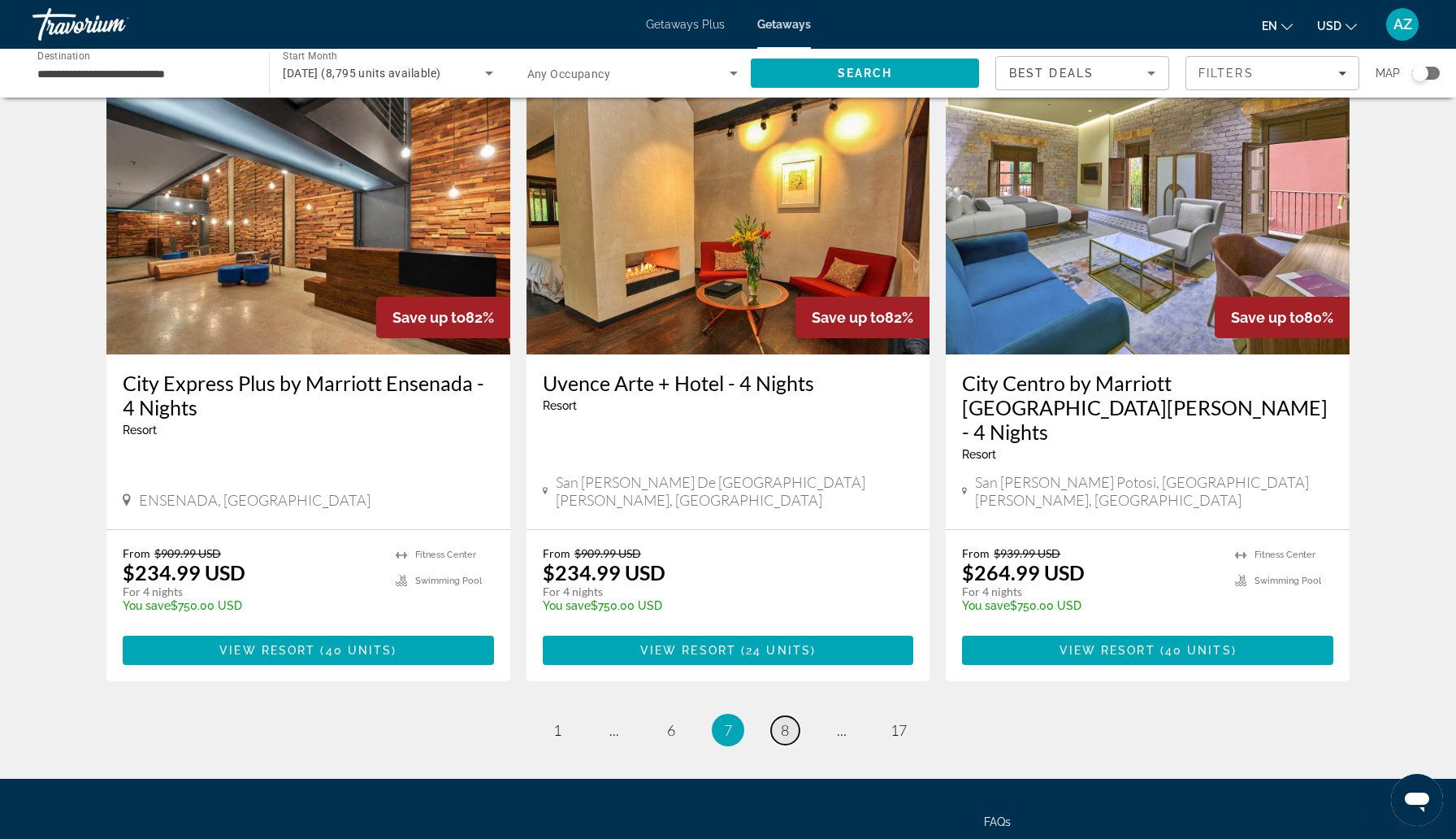
click at [787, 721] on span "8" at bounding box center [785, 730] width 8 height 18
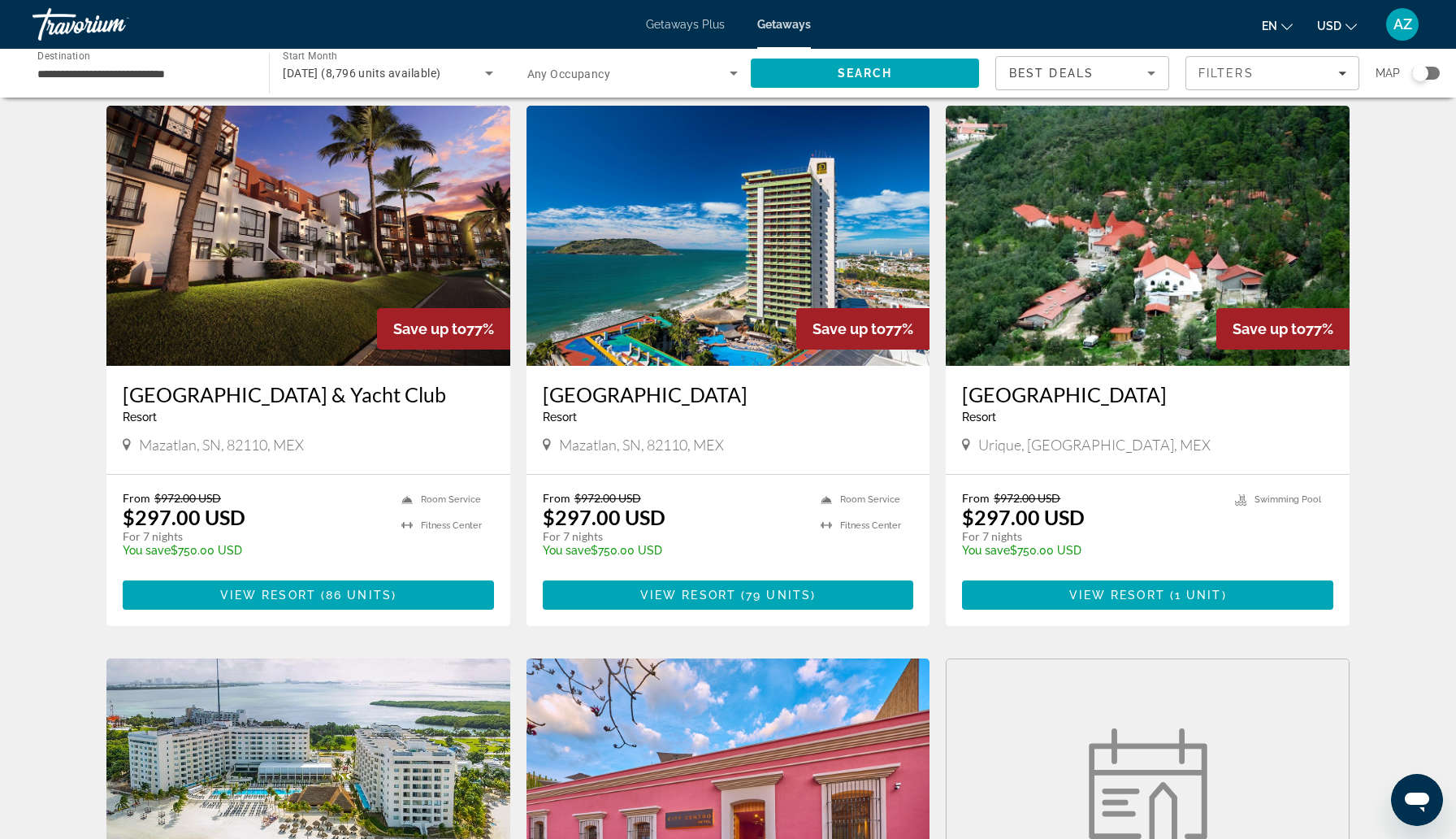
scroll to position [1308, 0]
